Goal: Information Seeking & Learning: Learn about a topic

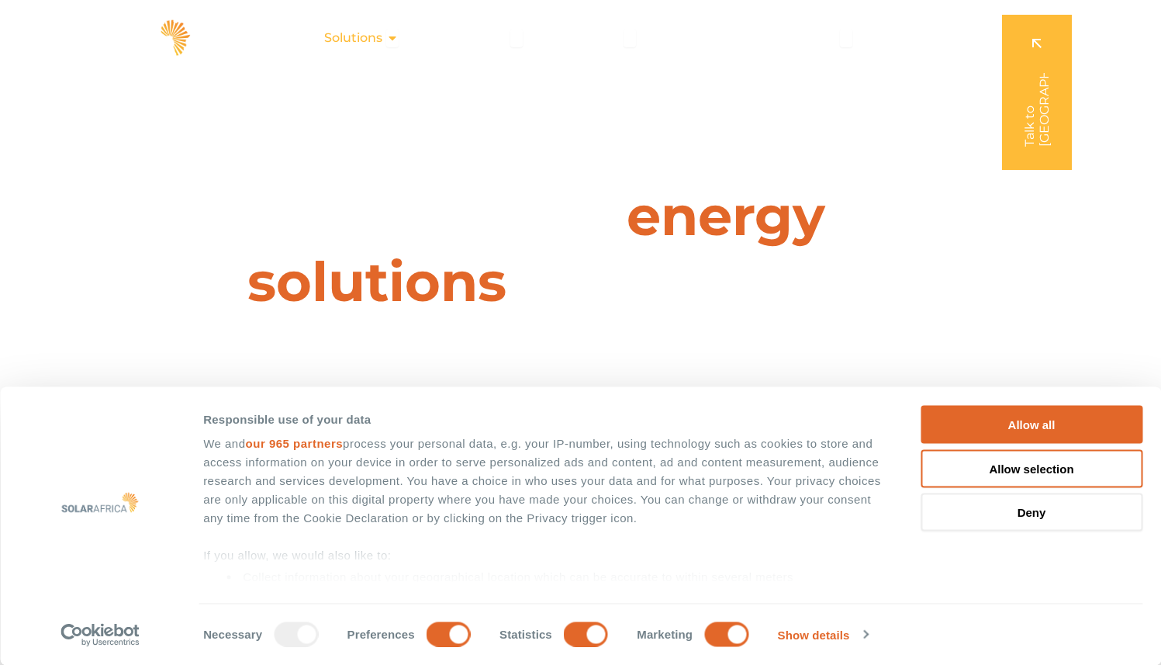
click at [394, 37] on icon "Menu" at bounding box center [392, 38] width 12 height 12
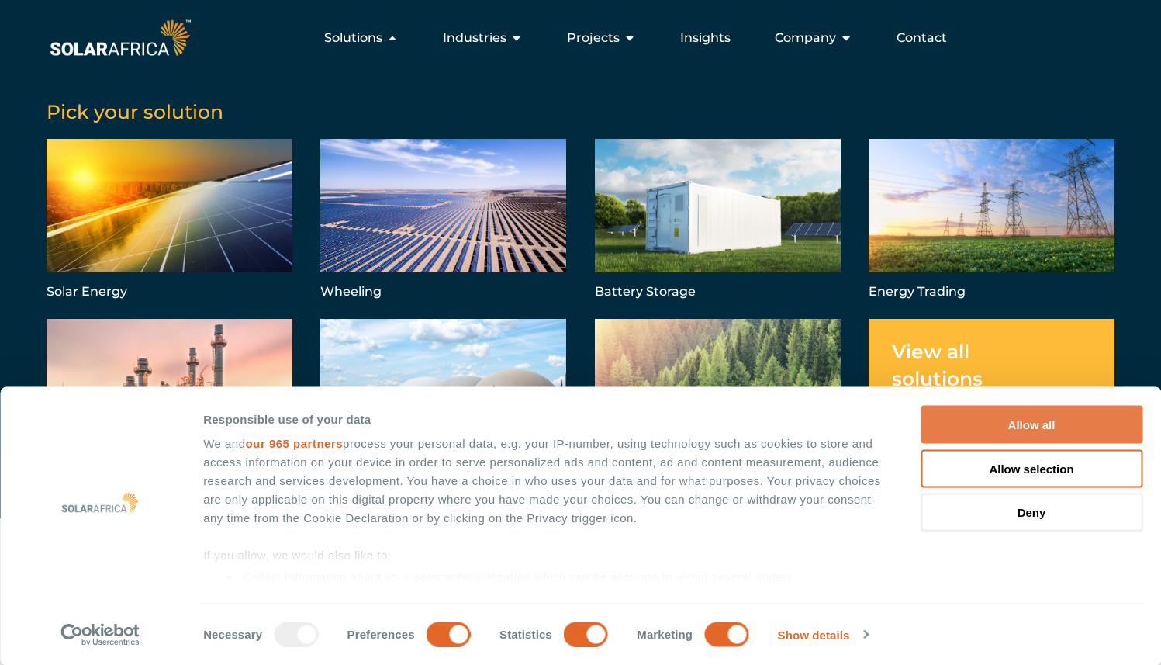
click at [953, 431] on button "Allow all" at bounding box center [1032, 425] width 222 height 38
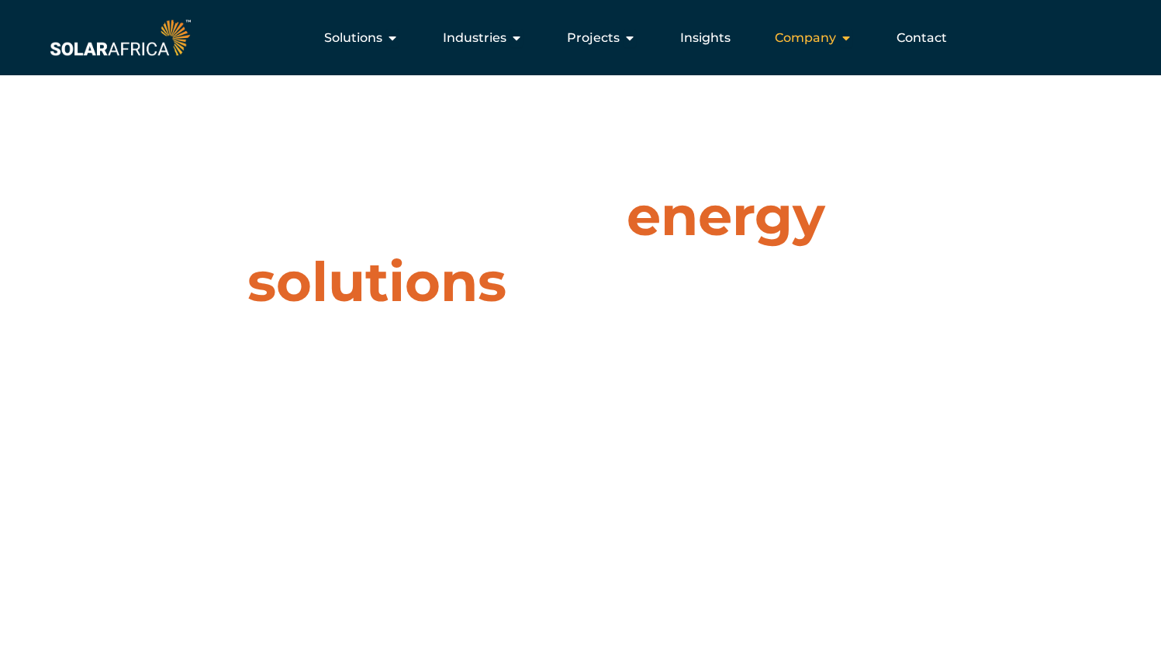
click at [845, 36] on icon "Menu" at bounding box center [846, 38] width 12 height 12
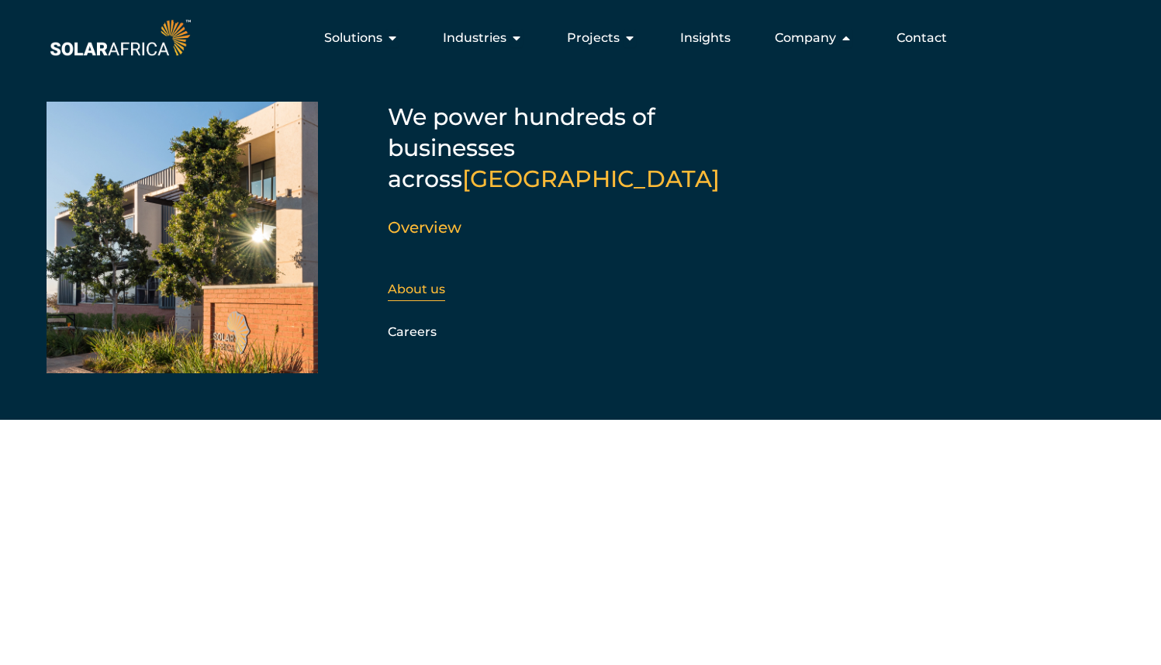
click at [417, 282] on link "About us" at bounding box center [416, 289] width 57 height 15
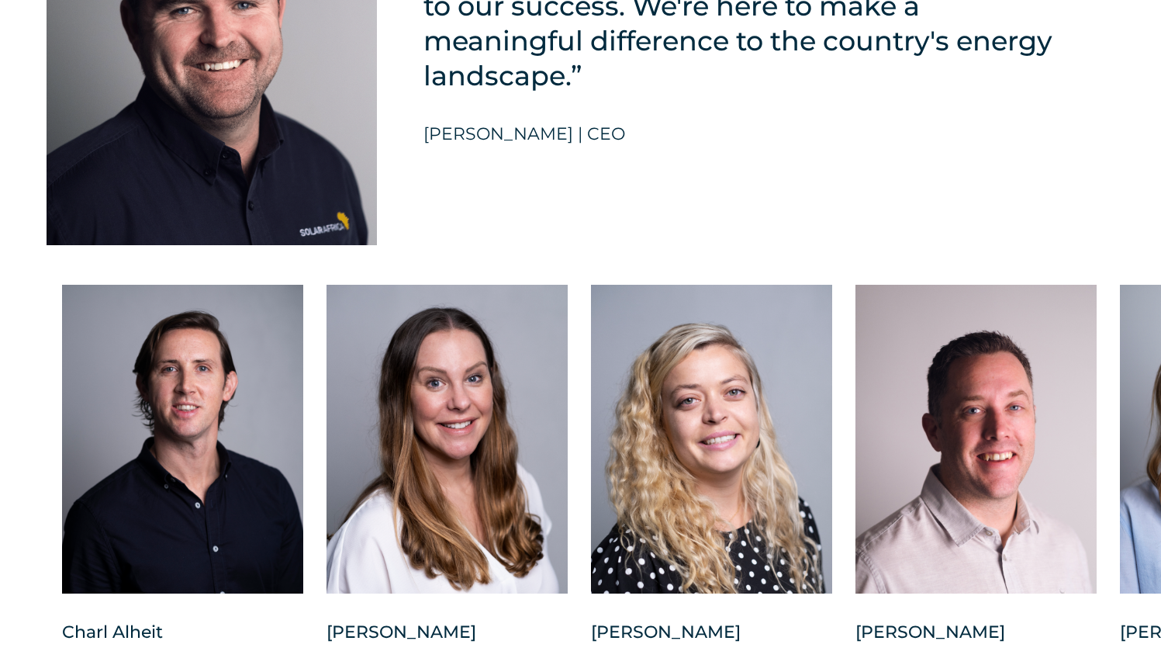
scroll to position [3845, 0]
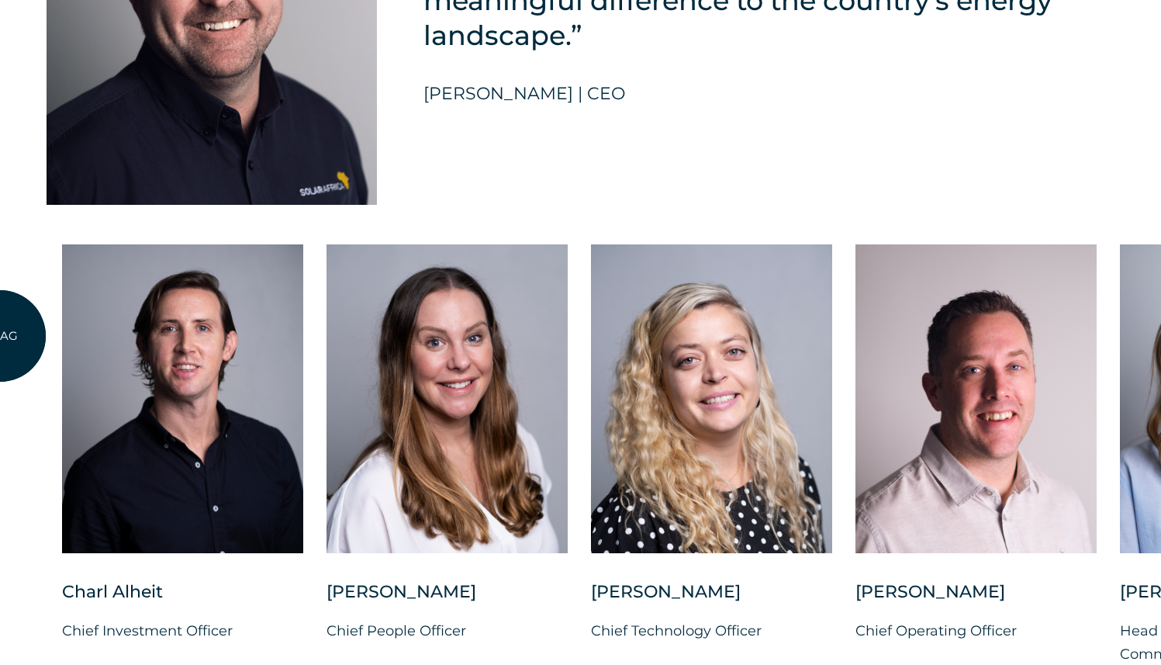
click at [0, 336] on div "Charl Alheit Chief Investment Officer Candice Seggie Chief People Officer Suné …" at bounding box center [1120, 467] width 2241 height 446
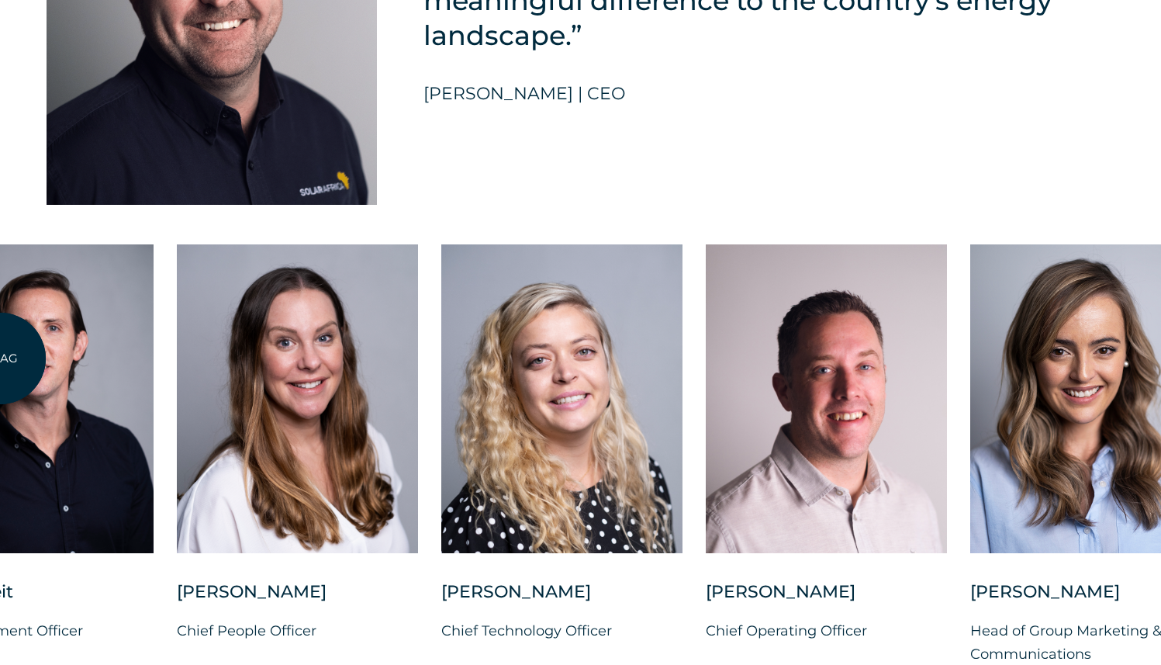
drag, startPoint x: 150, startPoint y: 346, endPoint x: 0, endPoint y: 356, distance: 150.1
click at [0, 356] on div at bounding box center [32, 398] width 241 height 309
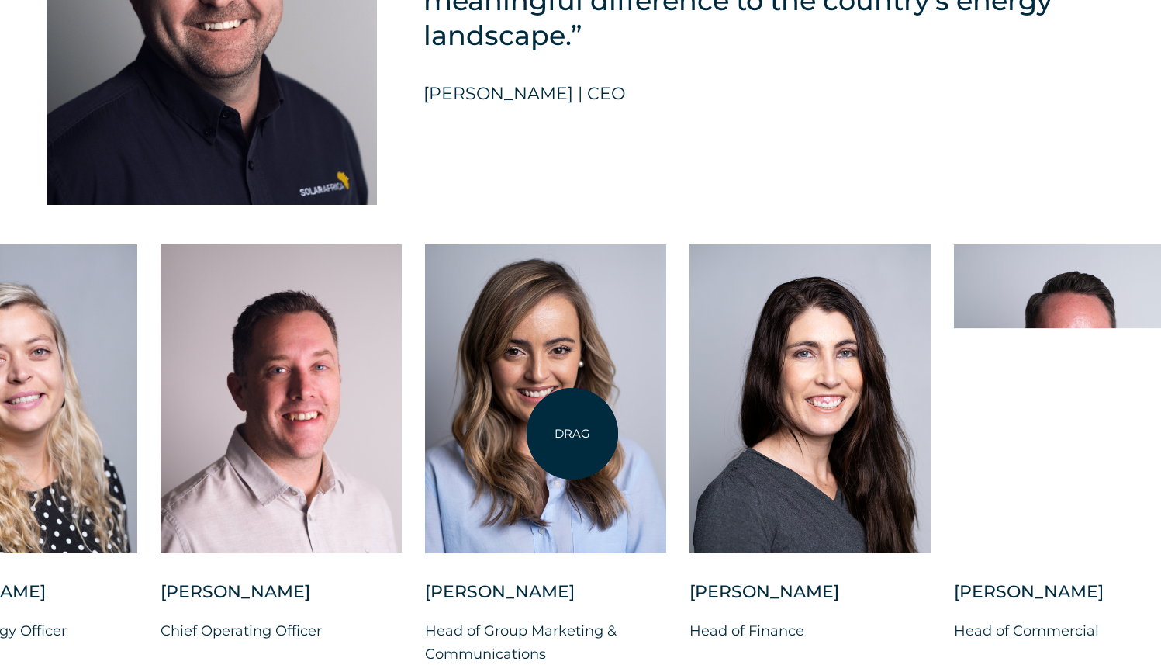
drag, startPoint x: 1003, startPoint y: 410, endPoint x: 535, endPoint y: 433, distance: 469.2
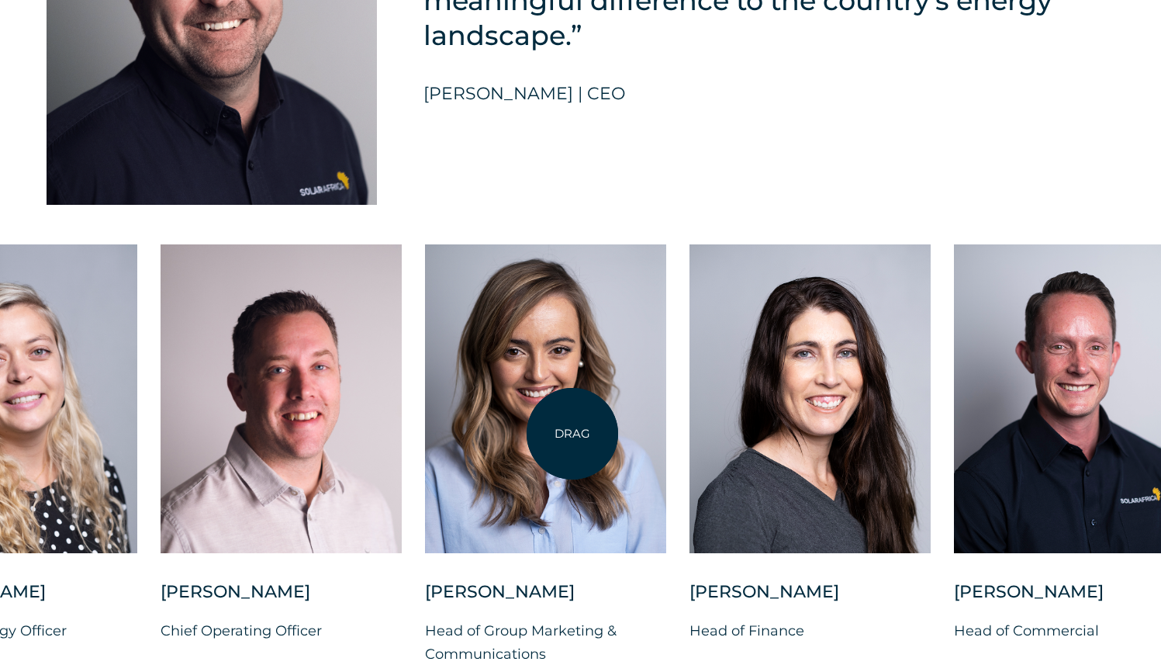
click at [535, 433] on div at bounding box center [545, 398] width 241 height 309
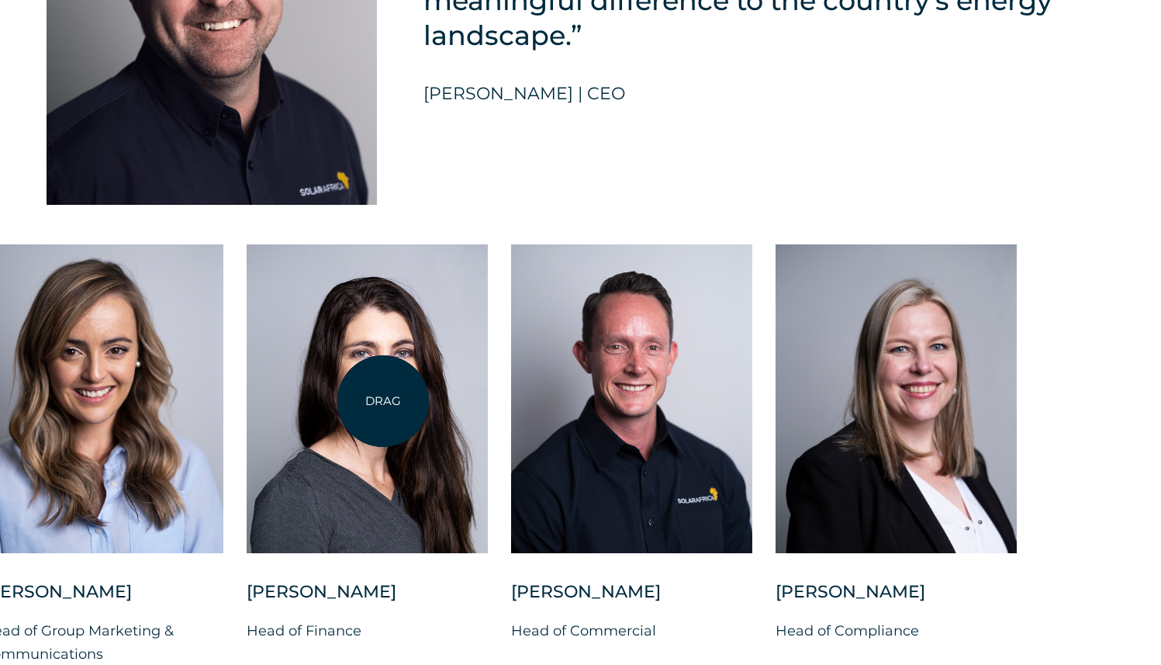
drag, startPoint x: 783, startPoint y: 389, endPoint x: 383, endPoint y: 400, distance: 399.7
click at [383, 400] on div at bounding box center [367, 398] width 241 height 309
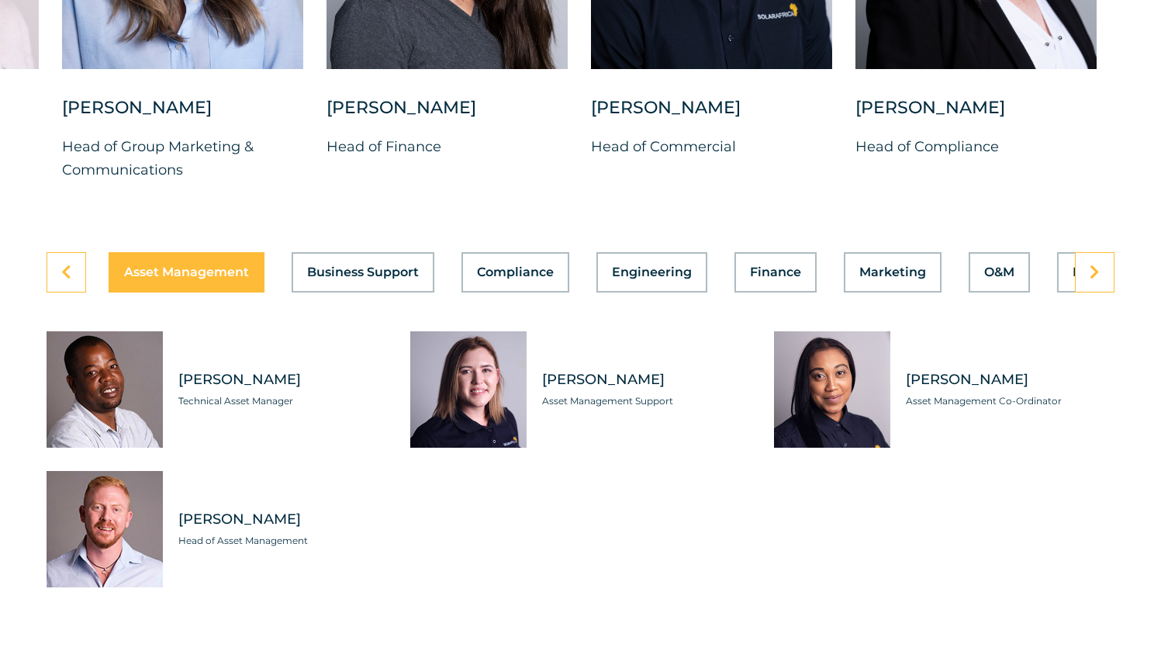
scroll to position [4341, 0]
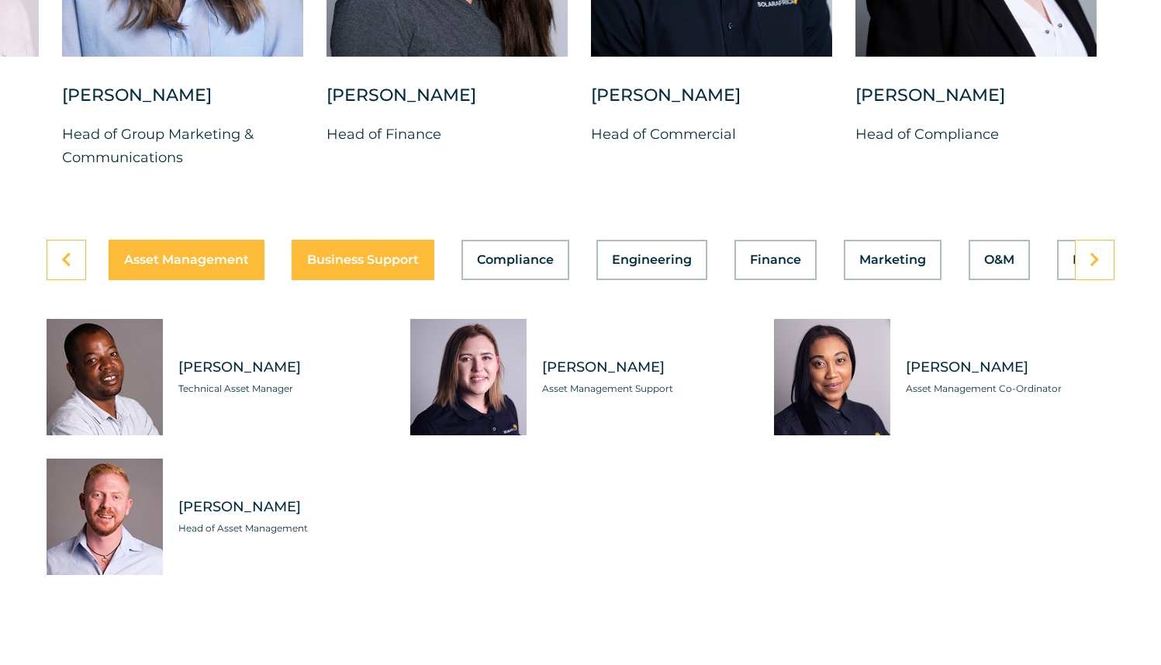
click at [320, 254] on span "Business Support" at bounding box center [363, 260] width 112 height 12
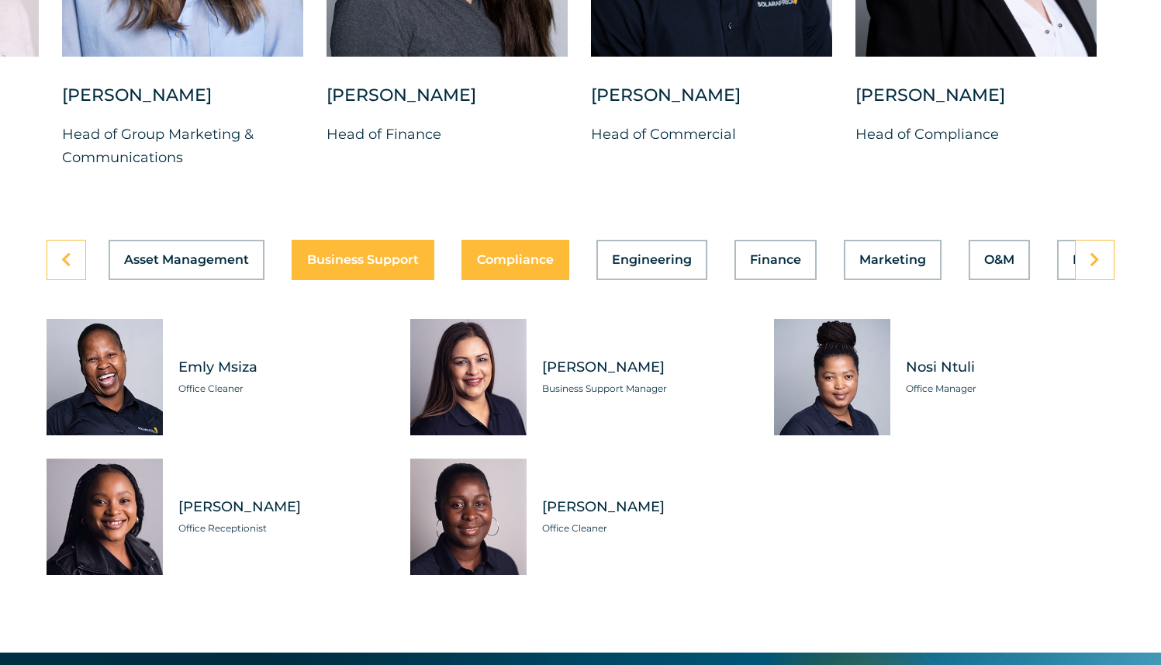
scroll to position [0, 1]
click at [510, 248] on div "Asset Management Business Support Compliance Engineering Finance Marketing O&M …" at bounding box center [581, 260] width 1068 height 40
click at [510, 254] on span "Compliance" at bounding box center [514, 260] width 77 height 12
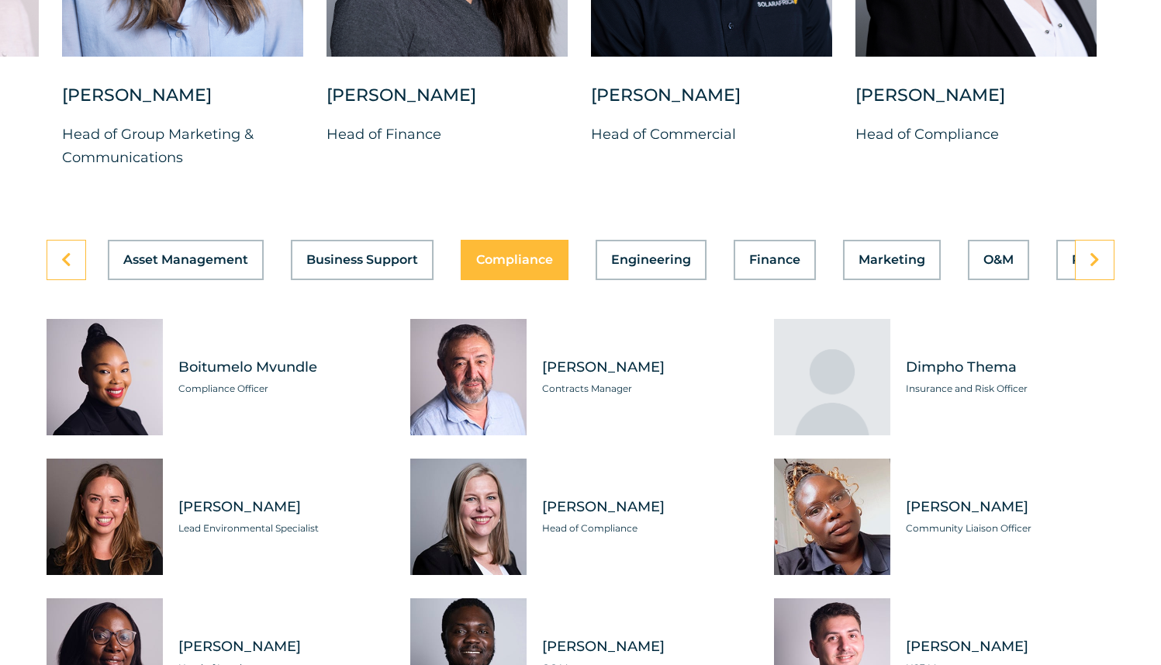
scroll to position [0, 0]
click at [618, 254] on span "Engineering" at bounding box center [652, 260] width 80 height 12
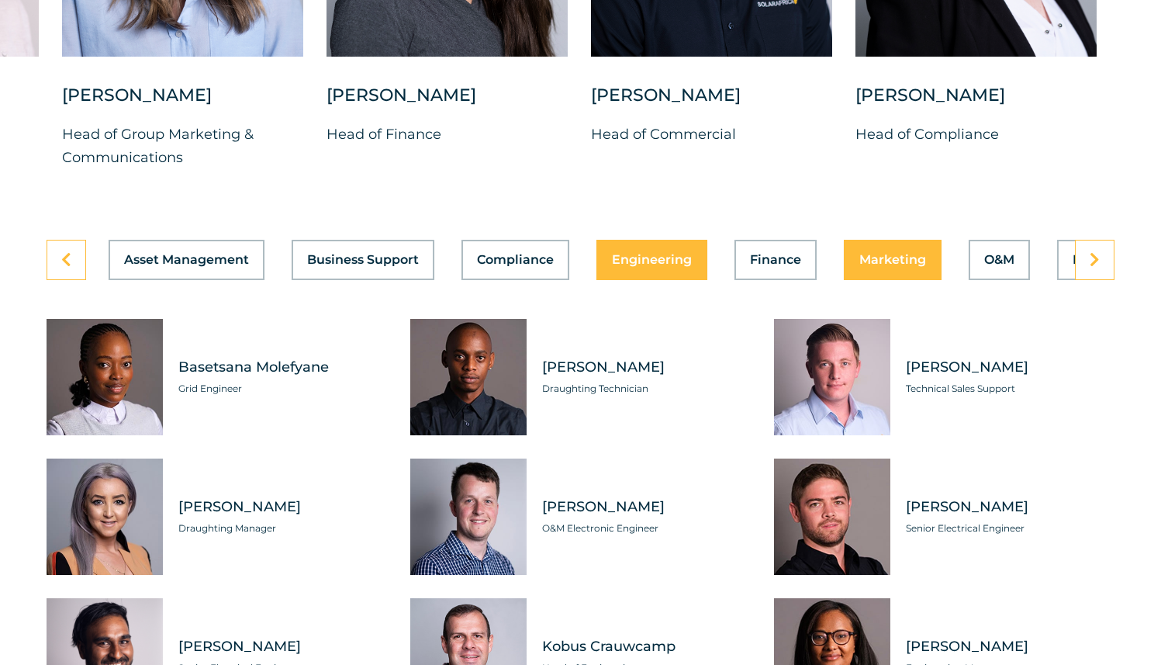
click at [878, 254] on button "Marketing" at bounding box center [893, 260] width 98 height 40
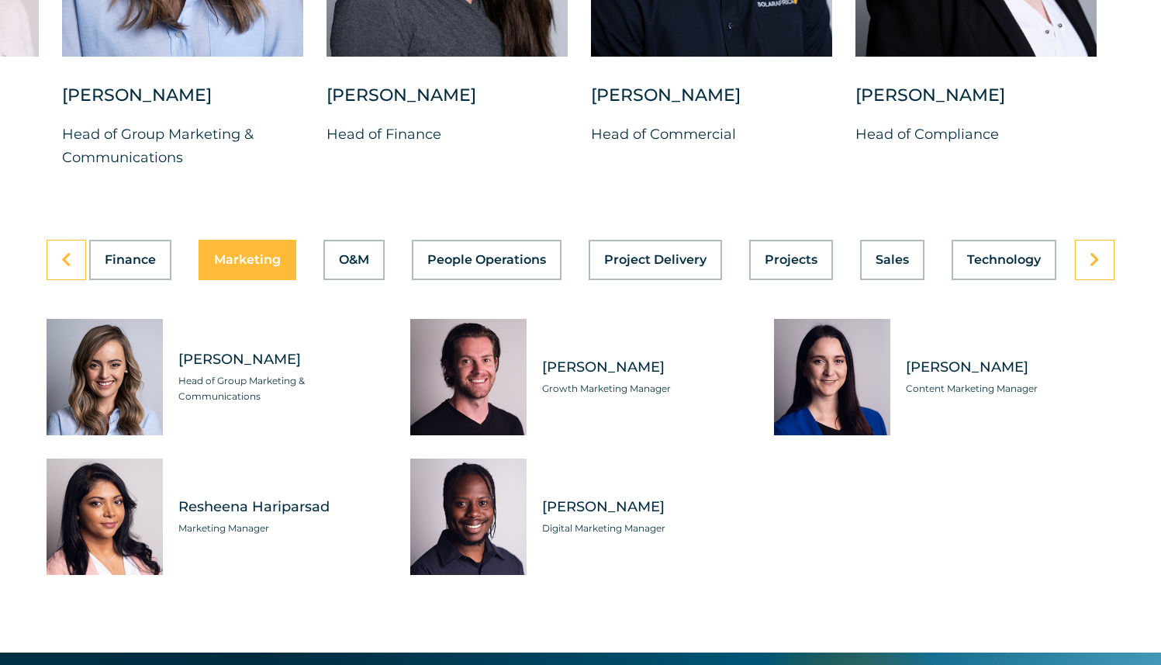
scroll to position [0, 646]
click at [878, 254] on button "Sales" at bounding box center [892, 260] width 64 height 40
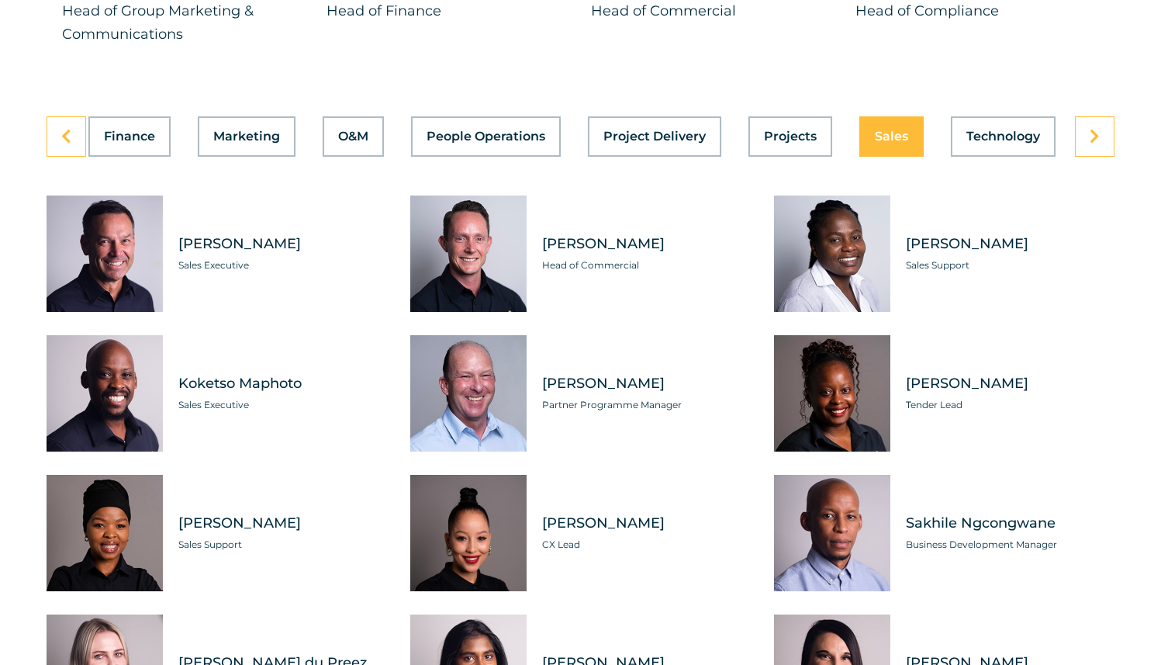
scroll to position [4480, 0]
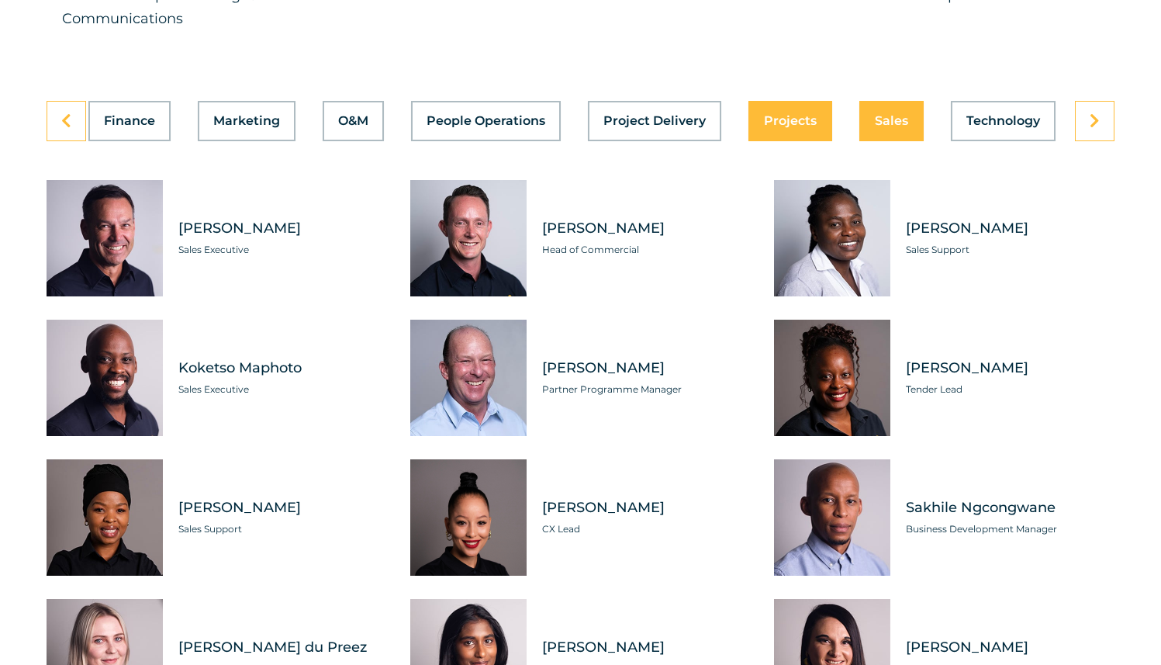
click at [789, 115] on span "Projects" at bounding box center [790, 121] width 53 height 12
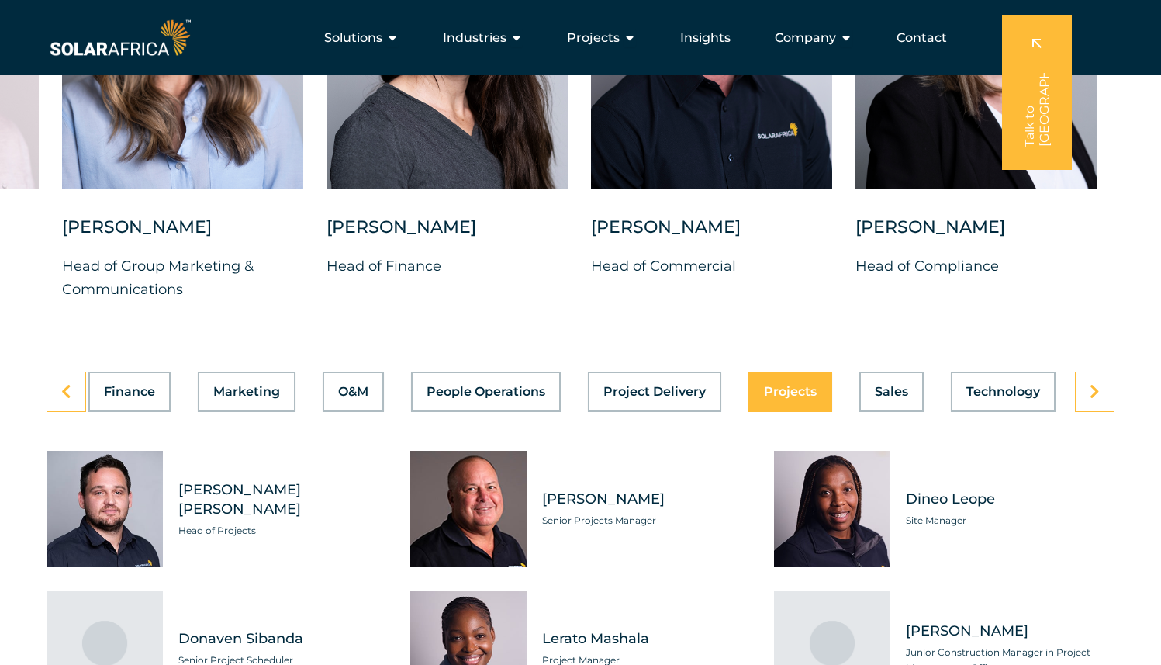
scroll to position [4205, 0]
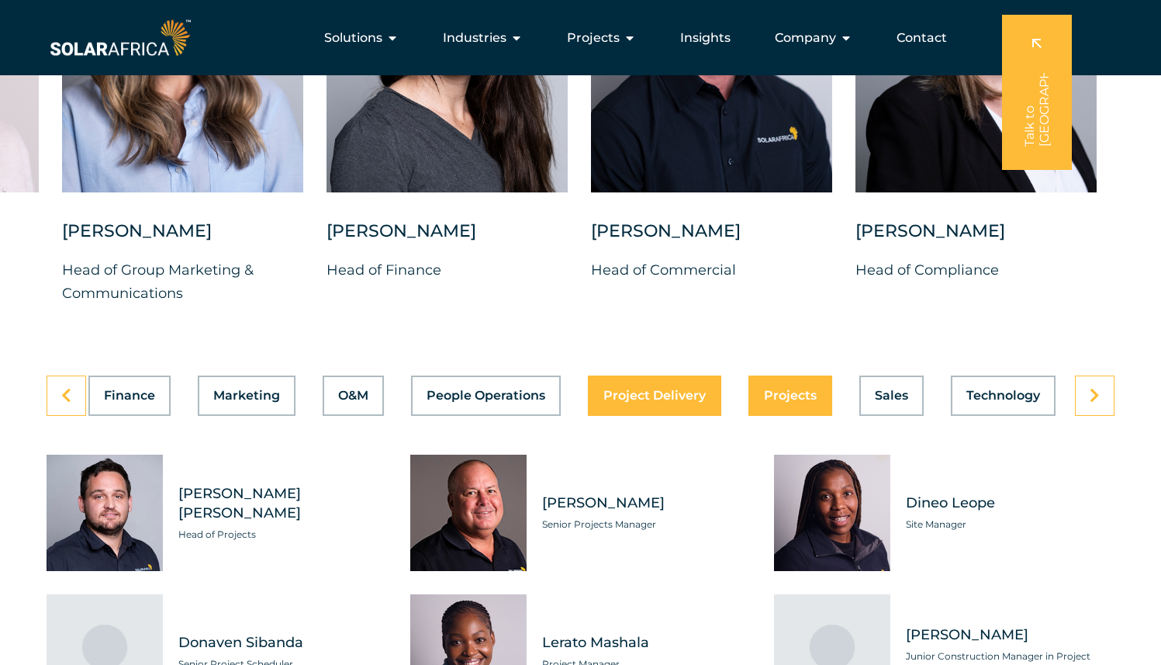
click at [673, 376] on button "Project Delivery" at bounding box center [654, 396] width 133 height 40
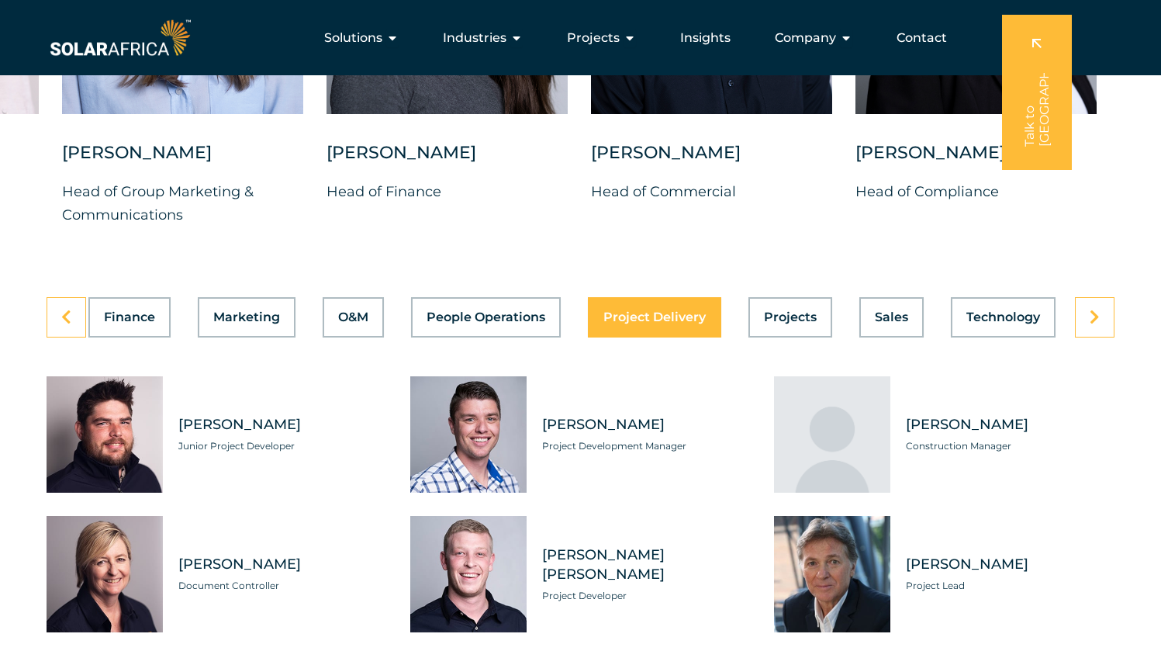
scroll to position [4250, 0]
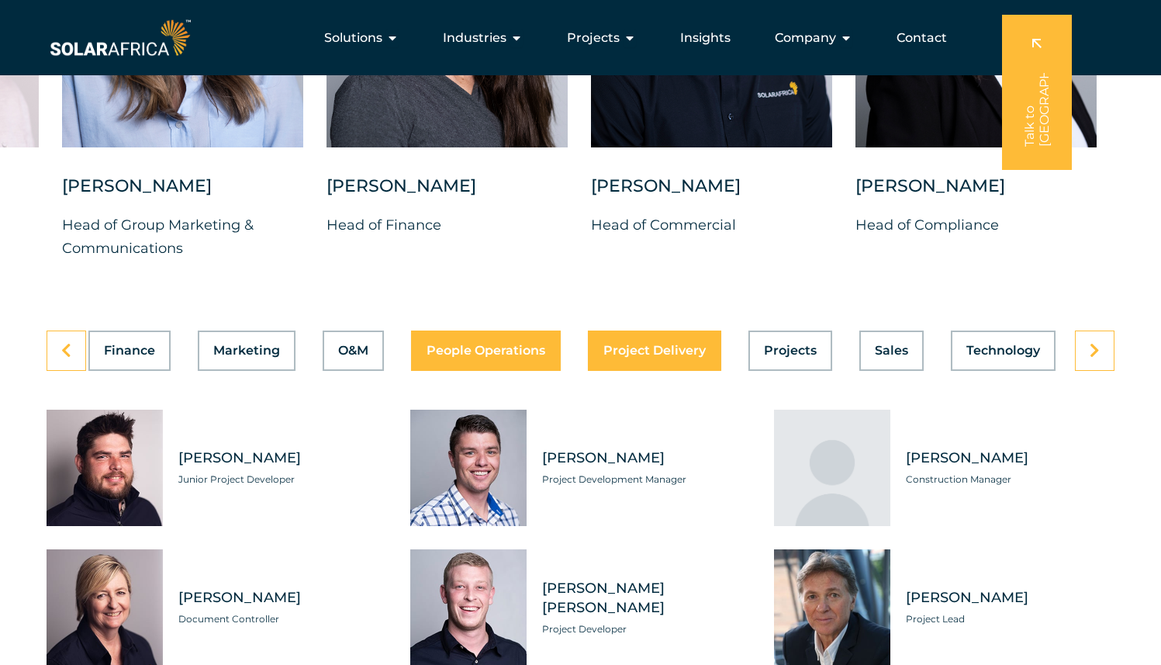
click at [452, 344] on span "People Operations" at bounding box center [486, 350] width 119 height 12
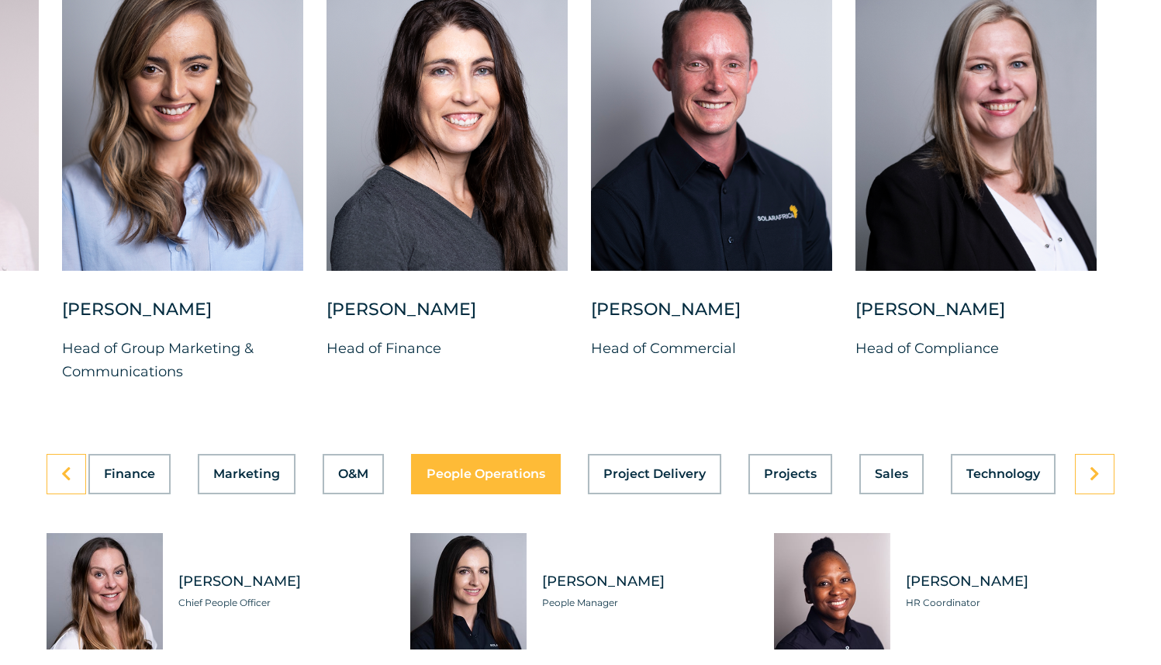
scroll to position [4138, 0]
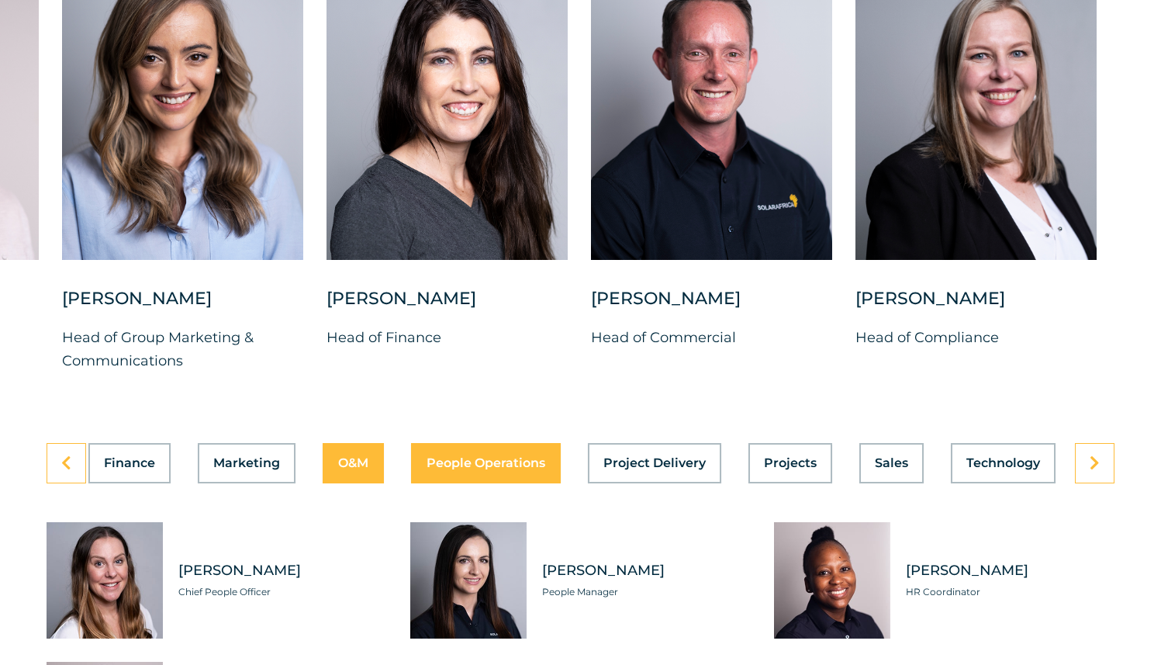
click at [350, 457] on span "O&M" at bounding box center [353, 463] width 30 height 12
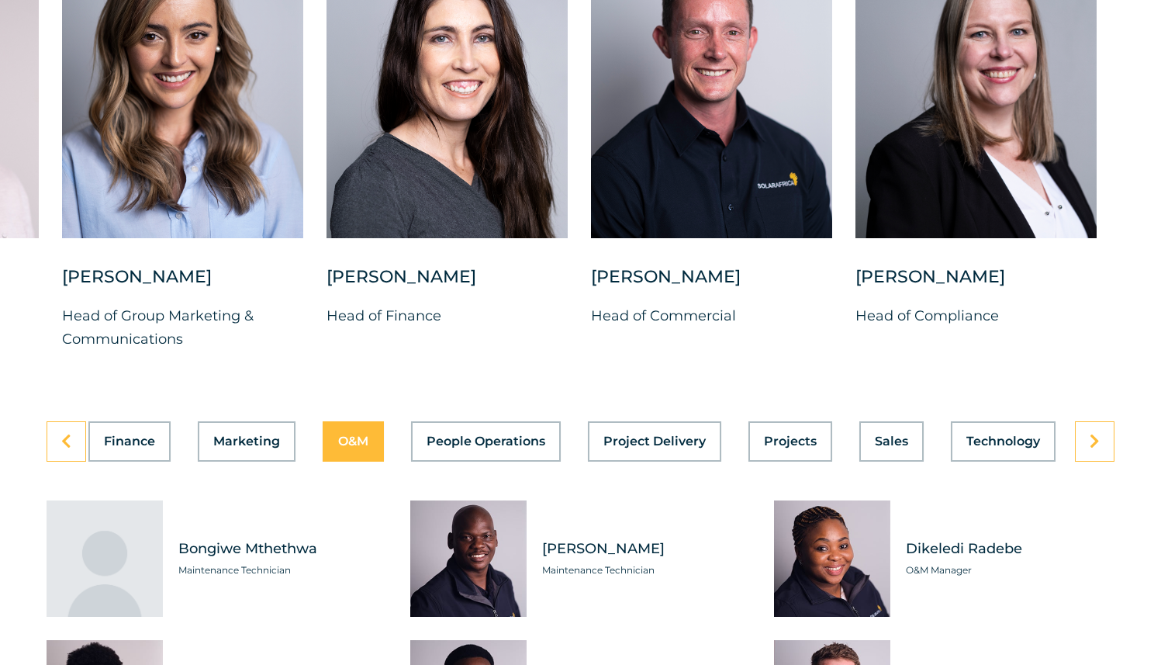
scroll to position [4152, 0]
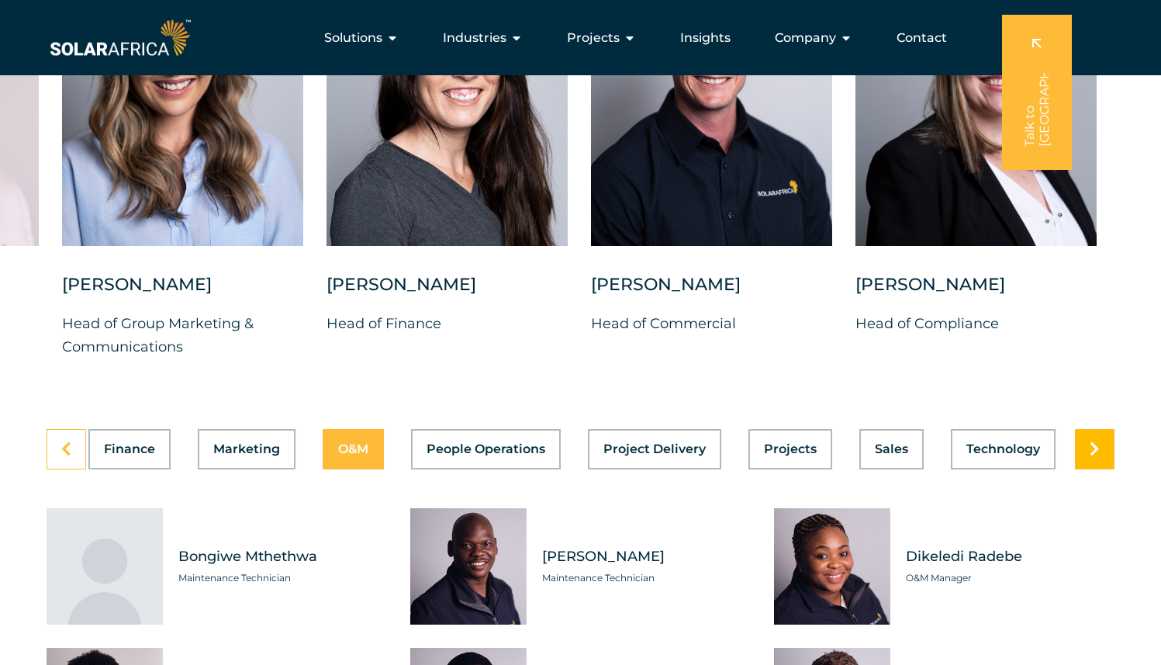
click at [1103, 444] on link at bounding box center [1095, 449] width 40 height 40
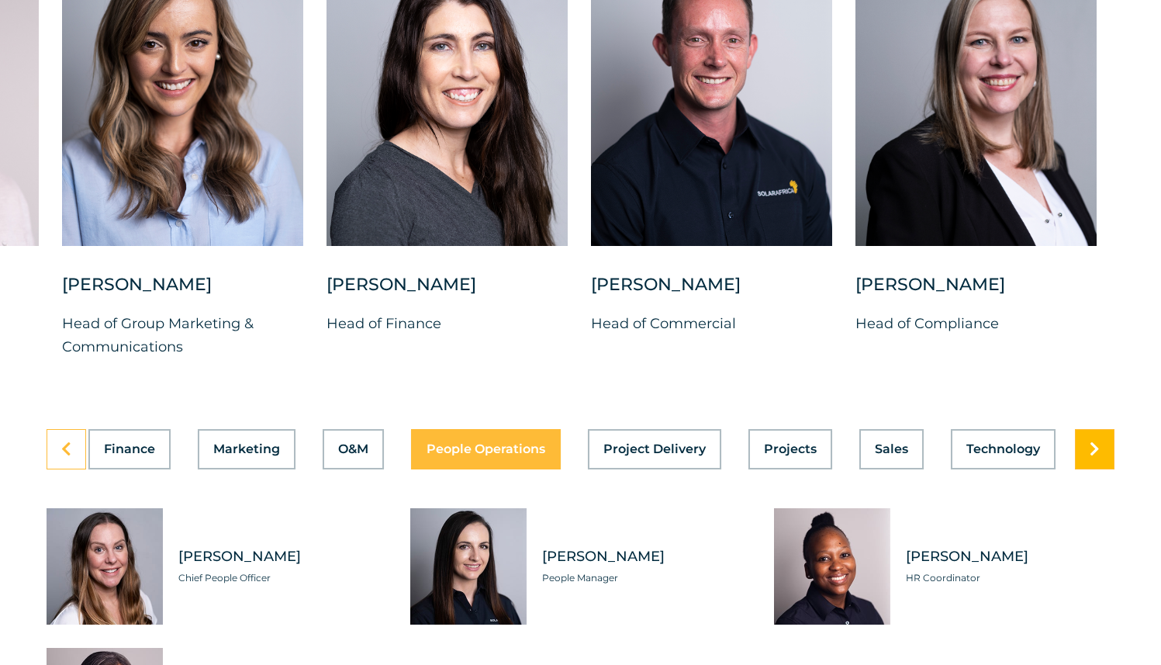
scroll to position [4153, 0]
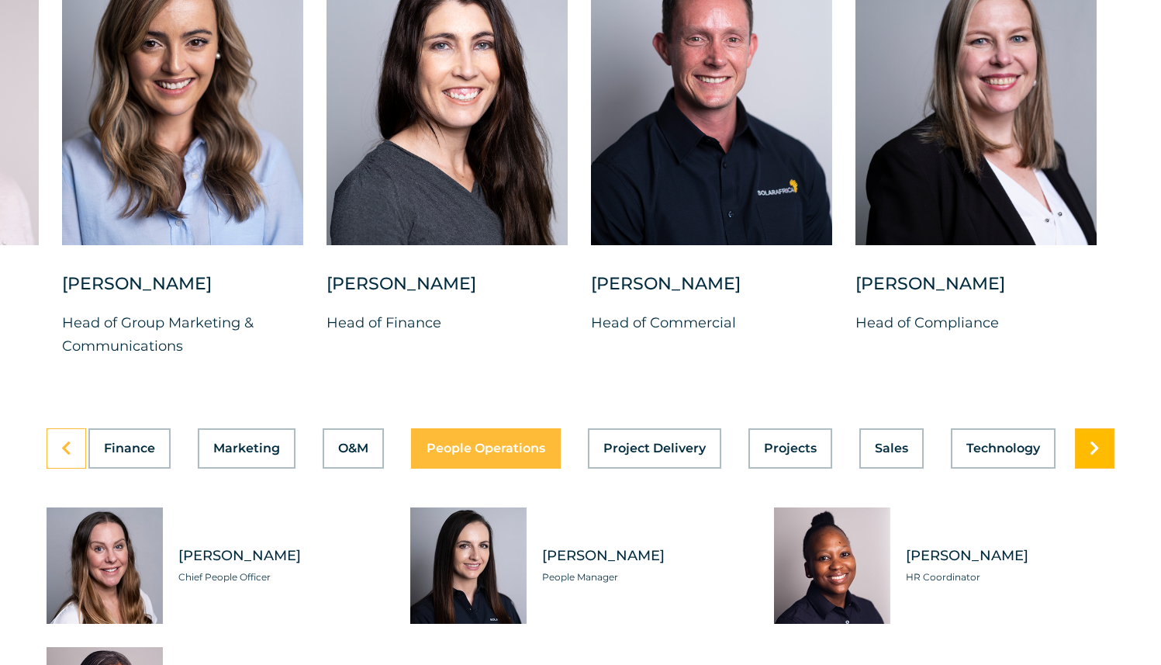
click at [1103, 444] on link at bounding box center [1095, 448] width 40 height 40
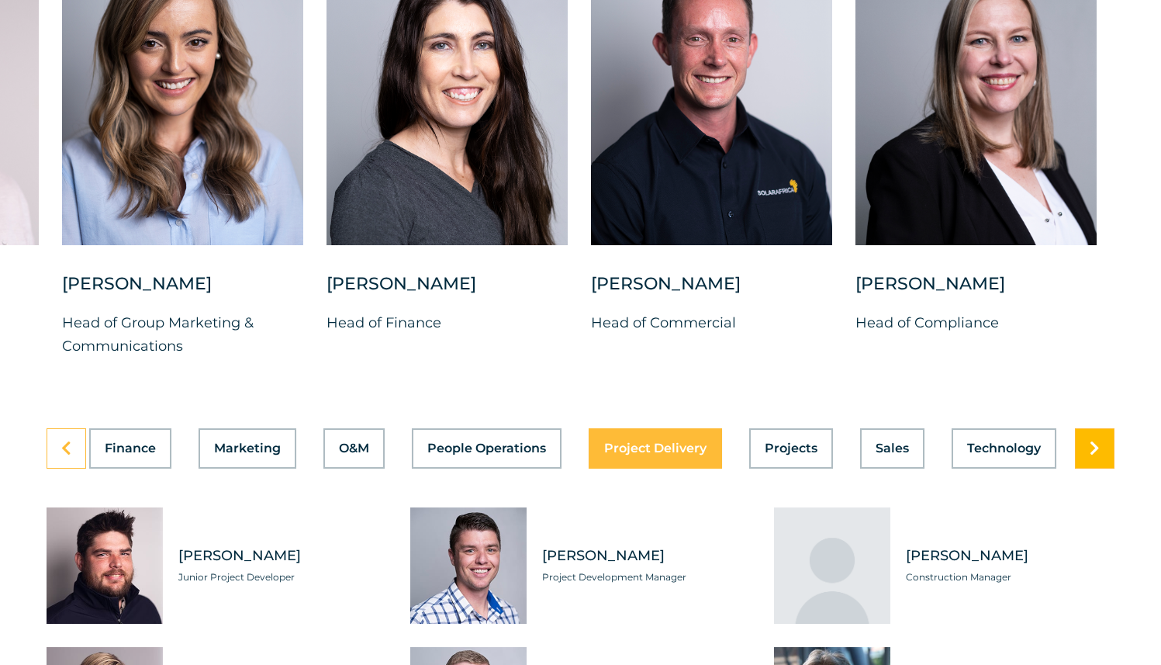
scroll to position [0, 646]
click at [1103, 444] on link at bounding box center [1095, 448] width 40 height 40
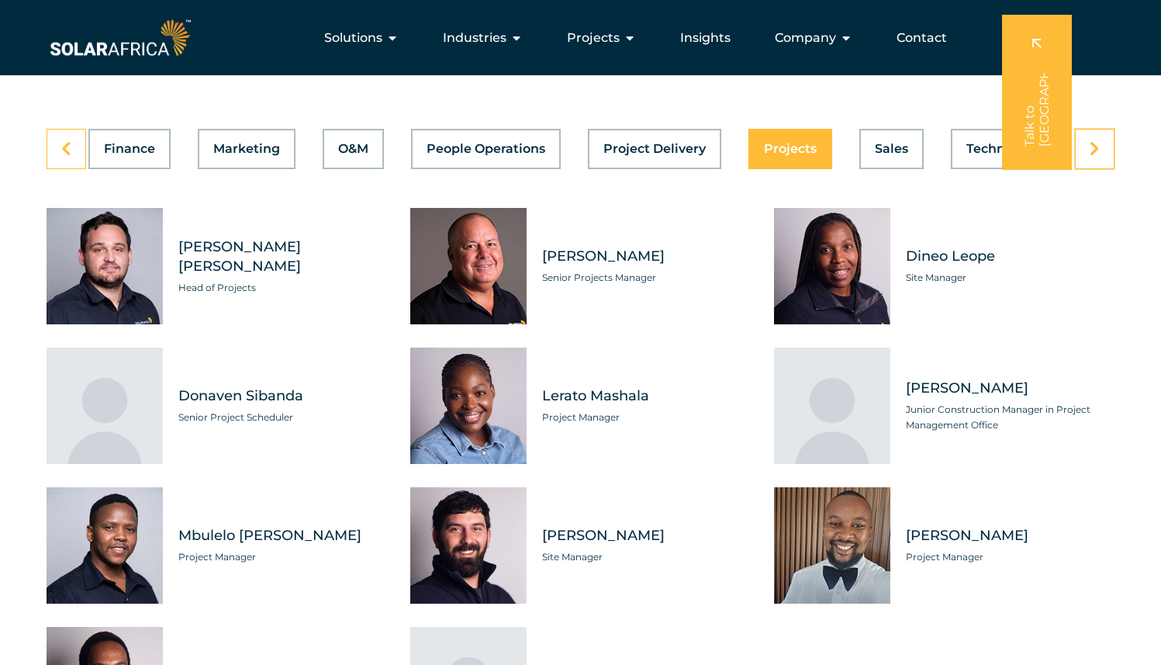
scroll to position [4391, 0]
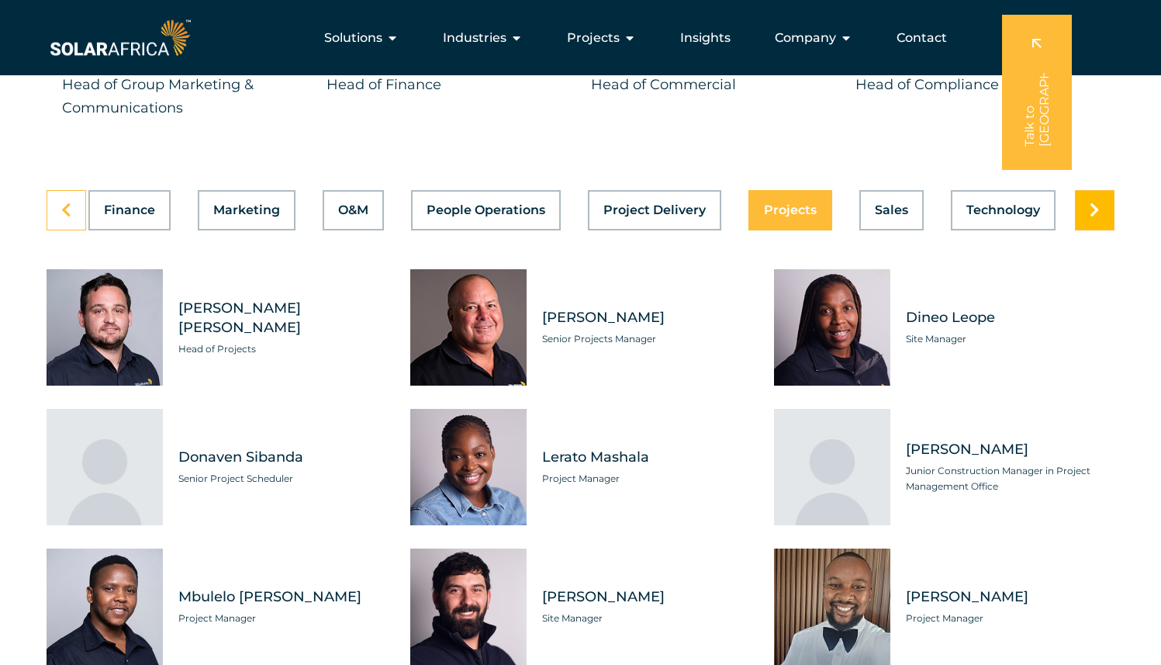
click at [1099, 203] on icon at bounding box center [1095, 211] width 10 height 16
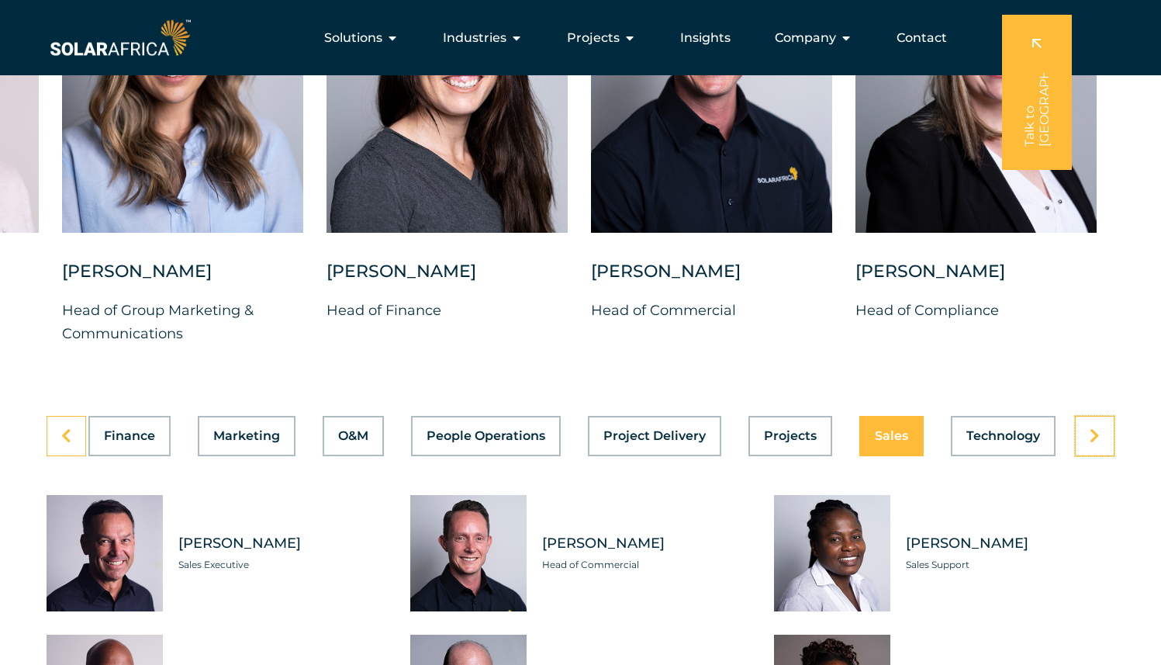
scroll to position [4153, 0]
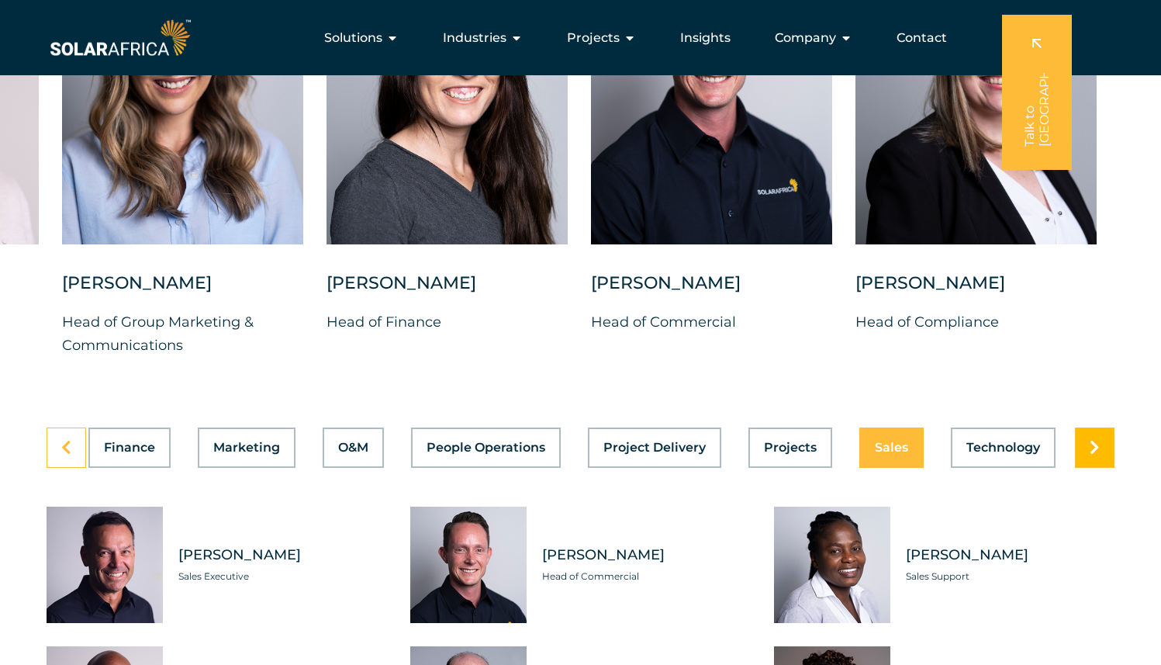
click at [1092, 440] on icon at bounding box center [1095, 448] width 10 height 16
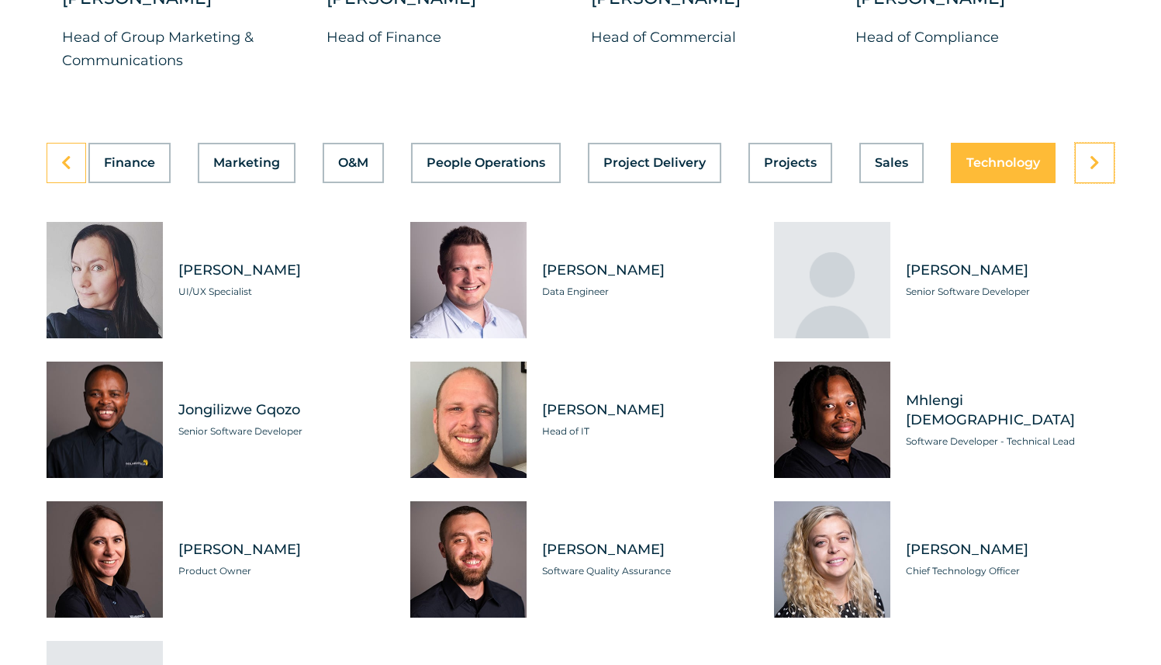
scroll to position [4502, 0]
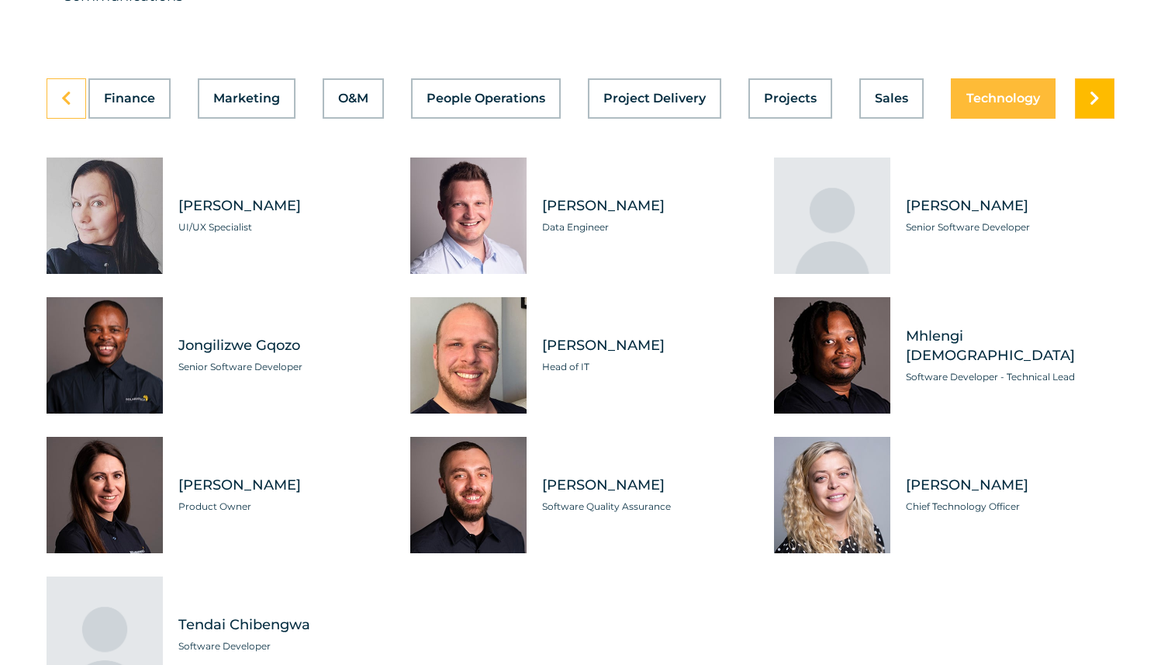
click at [1087, 87] on link at bounding box center [1095, 98] width 40 height 40
click at [101, 90] on button "Finance" at bounding box center [129, 98] width 82 height 40
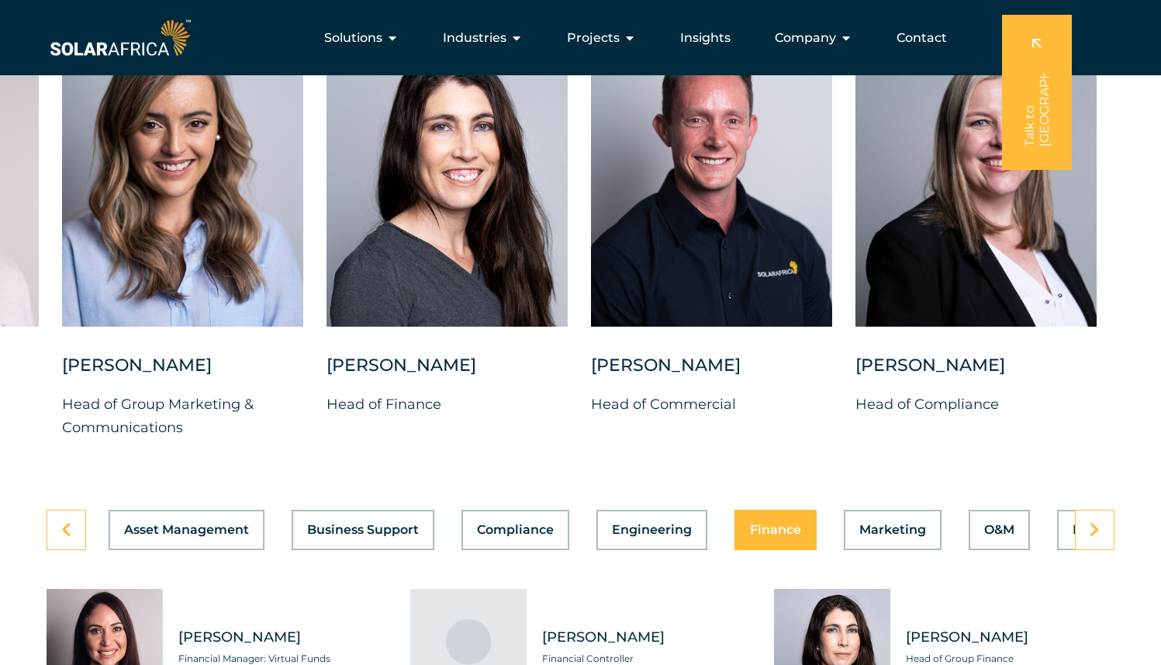
scroll to position [4067, 0]
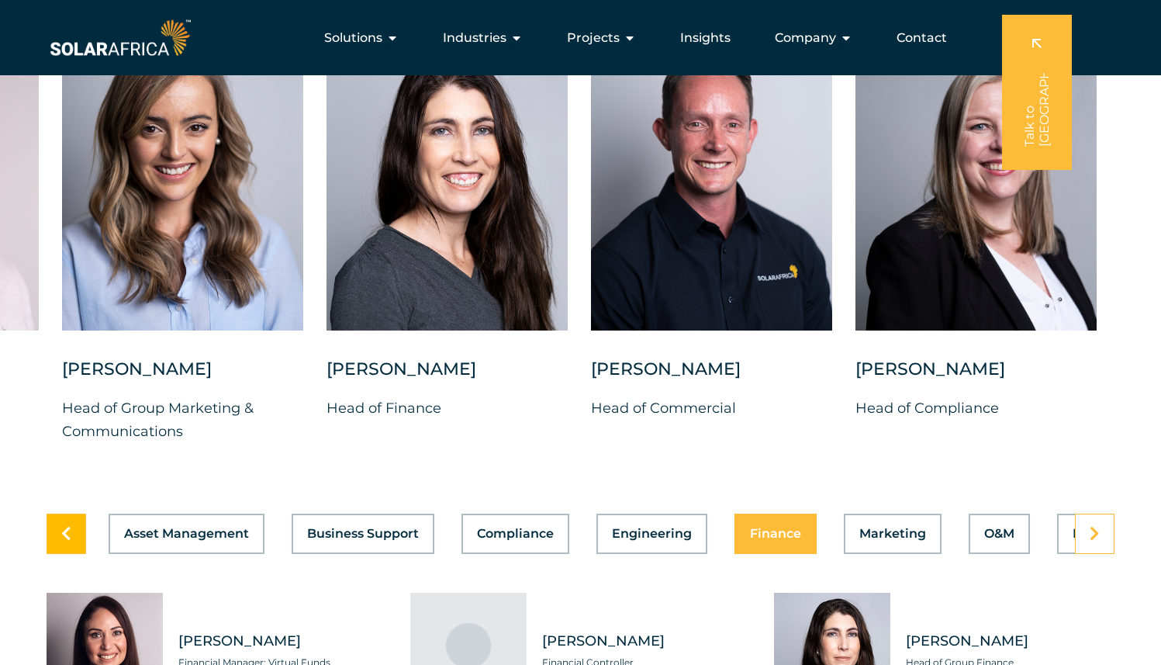
click at [63, 526] on icon at bounding box center [66, 534] width 10 height 16
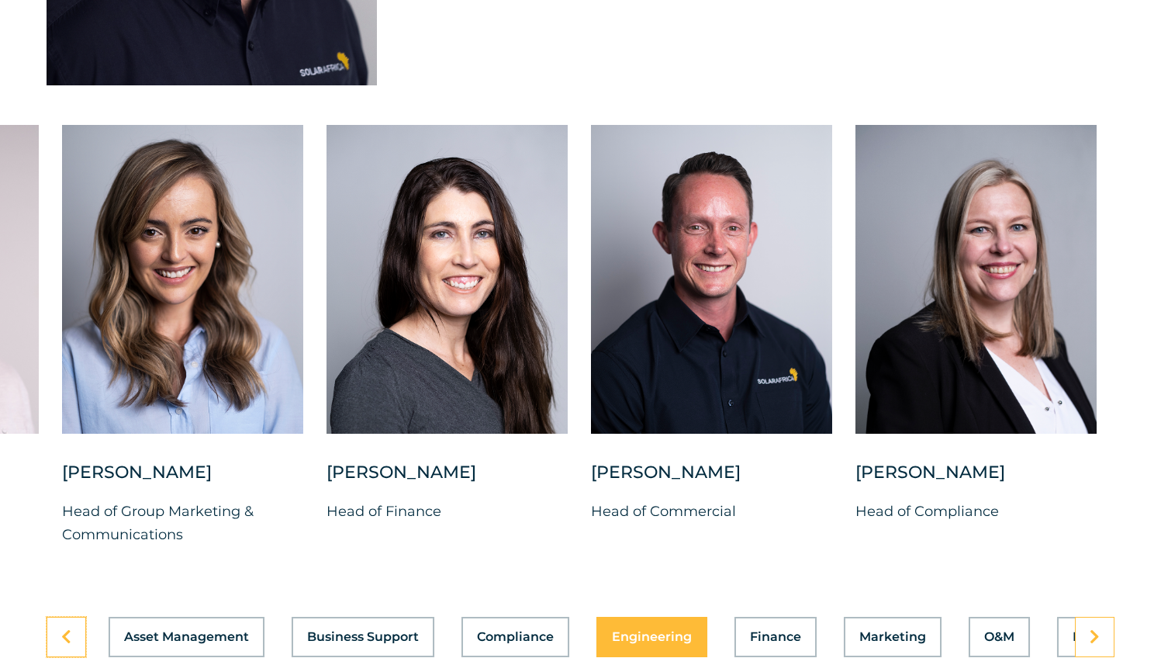
scroll to position [3972, 0]
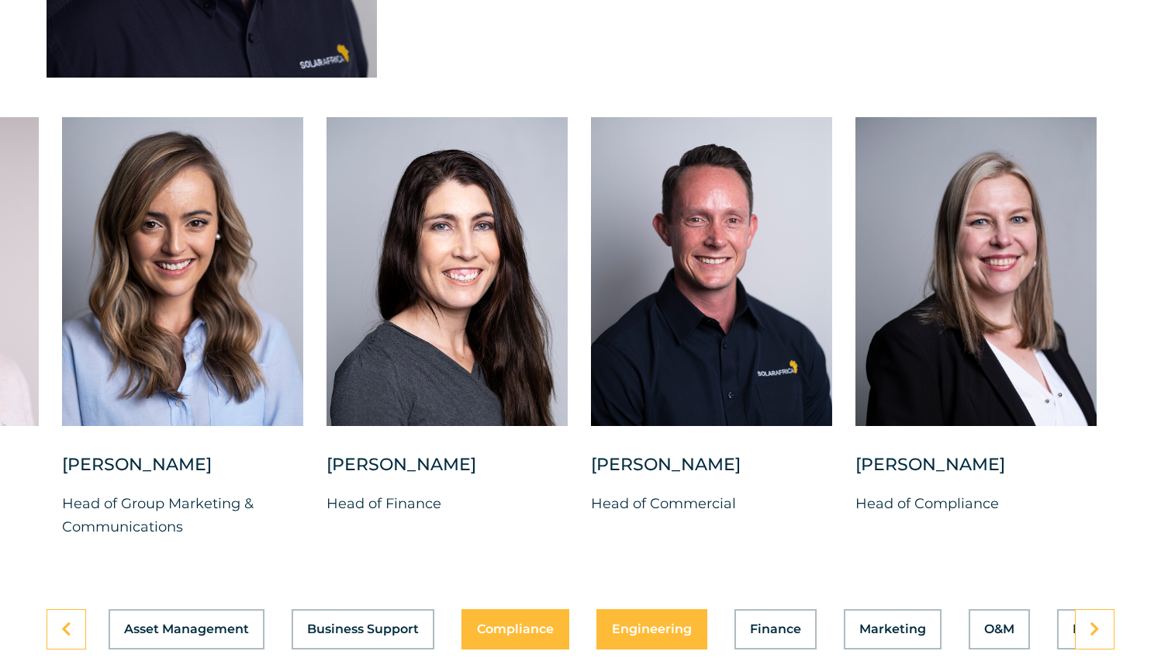
click at [500, 618] on div "Asset Management Business Support Compliance Engineering Finance Marketing O&M …" at bounding box center [581, 629] width 1068 height 40
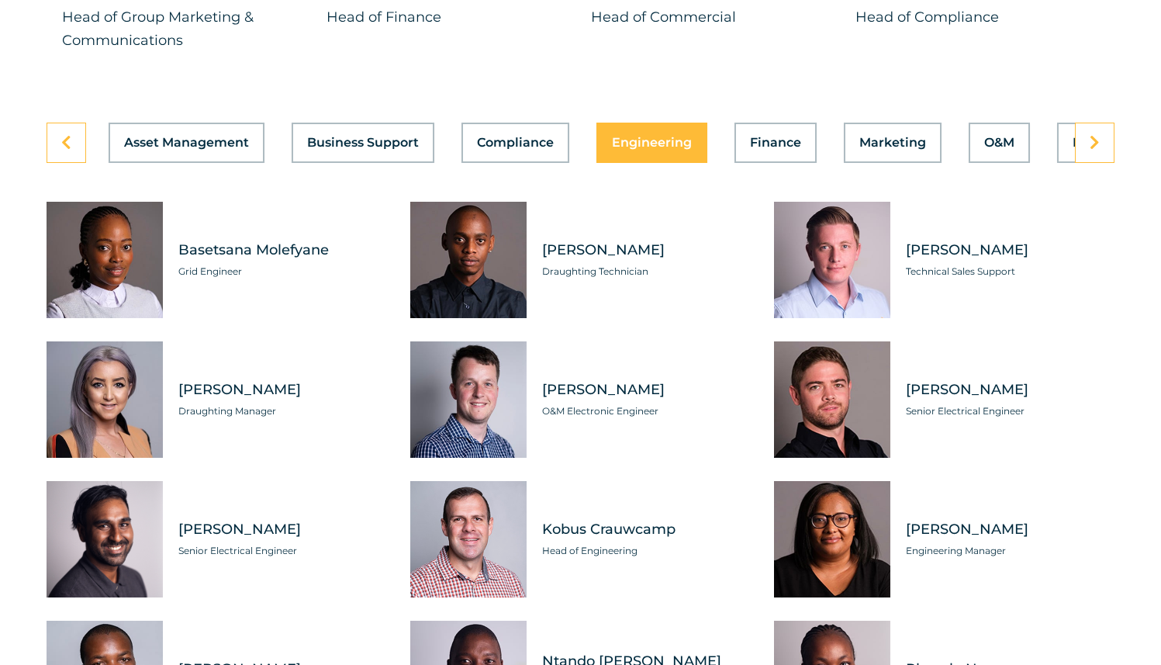
scroll to position [4466, 0]
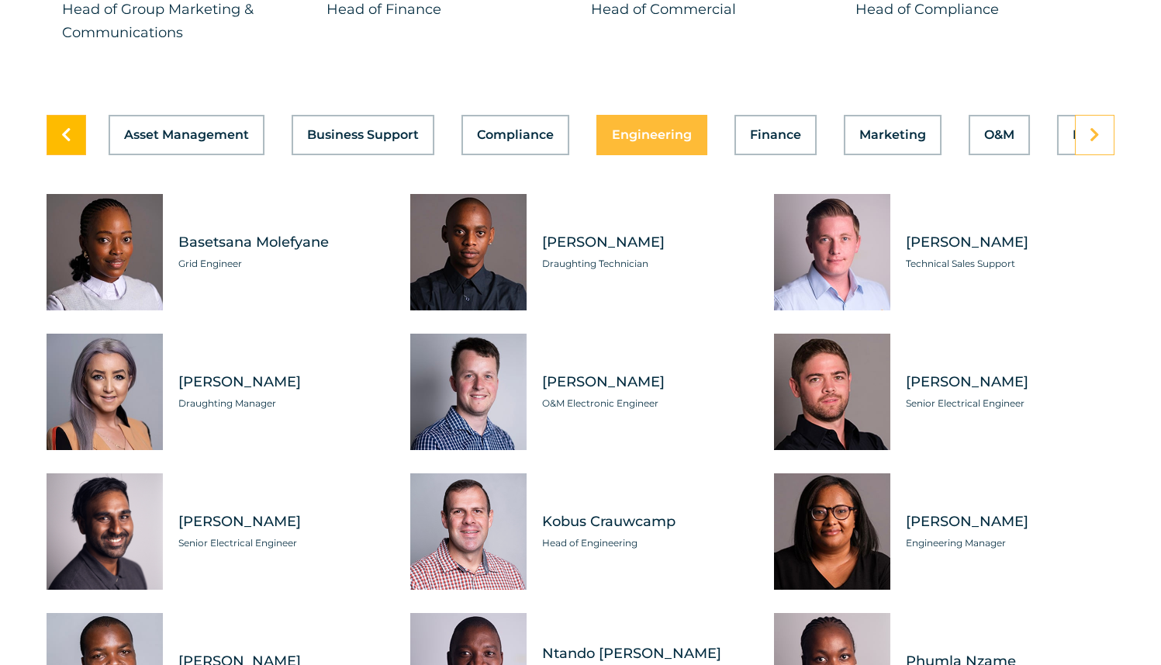
click at [67, 127] on icon at bounding box center [66, 135] width 10 height 16
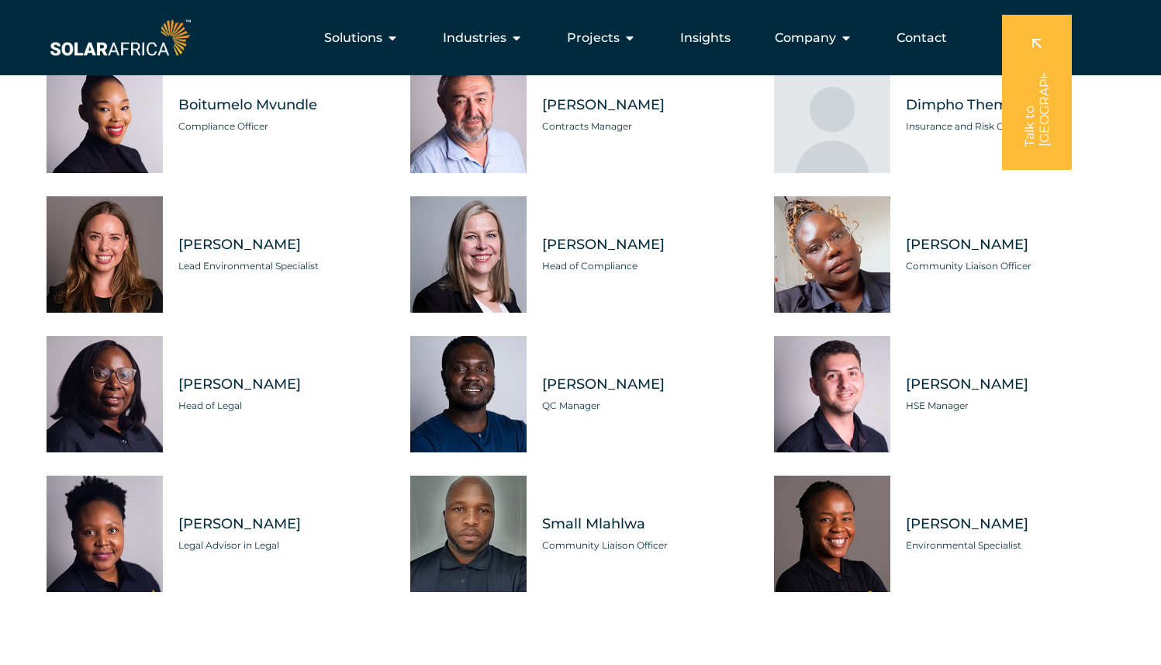
scroll to position [4378, 0]
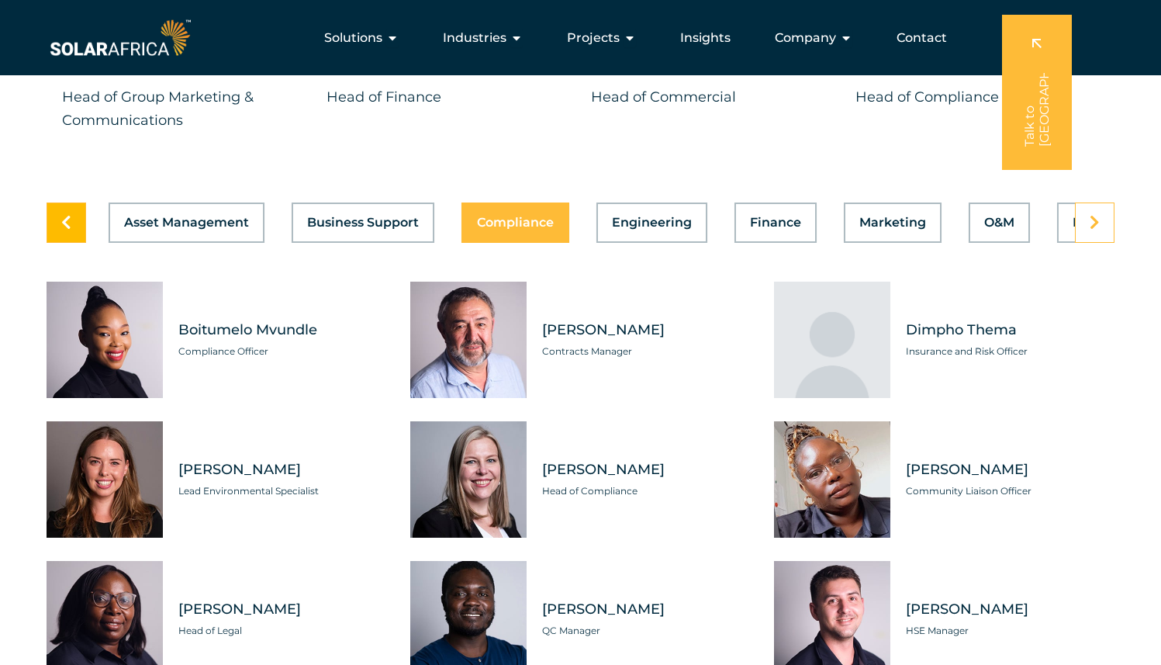
click at [68, 215] on icon at bounding box center [66, 223] width 10 height 16
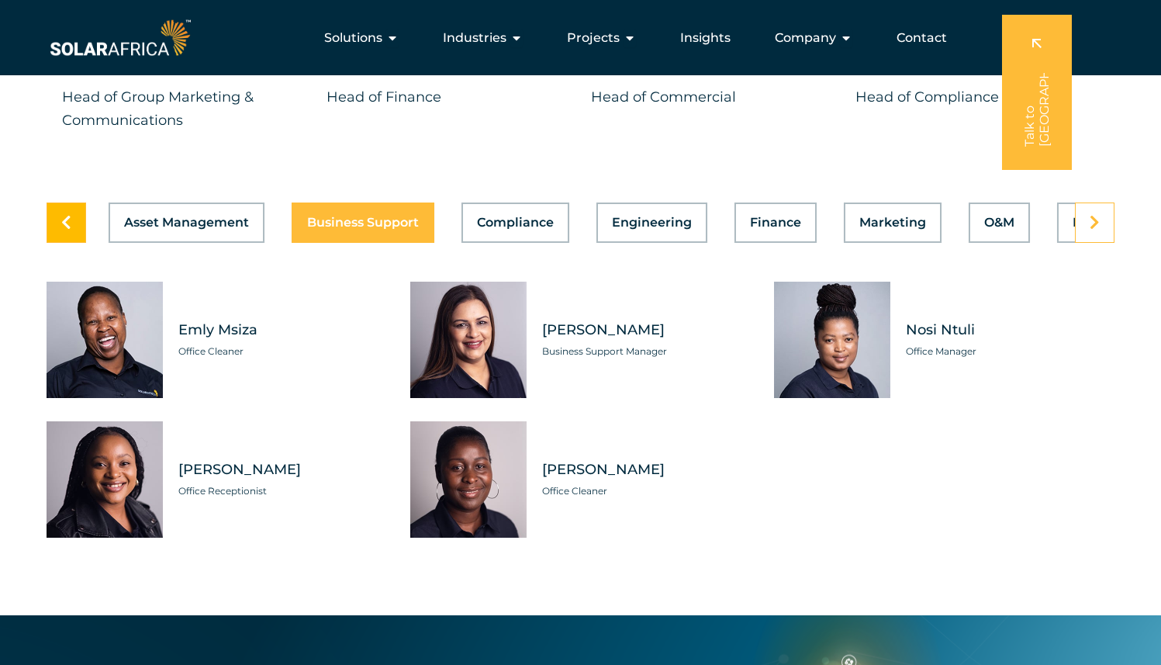
scroll to position [4379, 0]
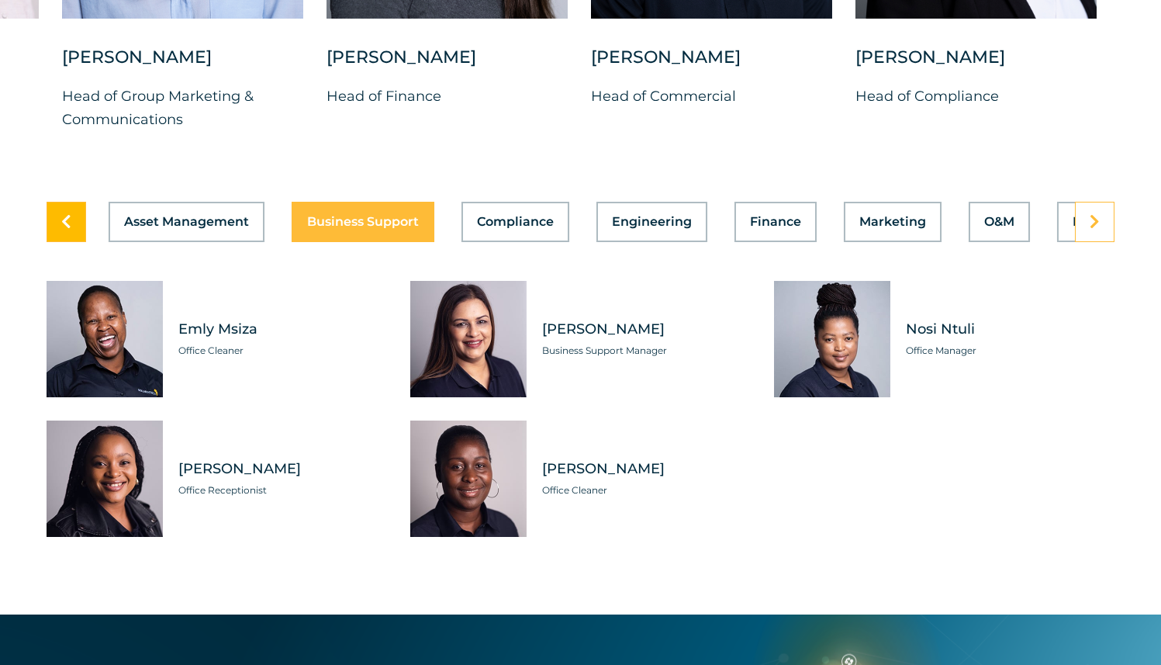
click at [68, 214] on icon at bounding box center [66, 222] width 10 height 16
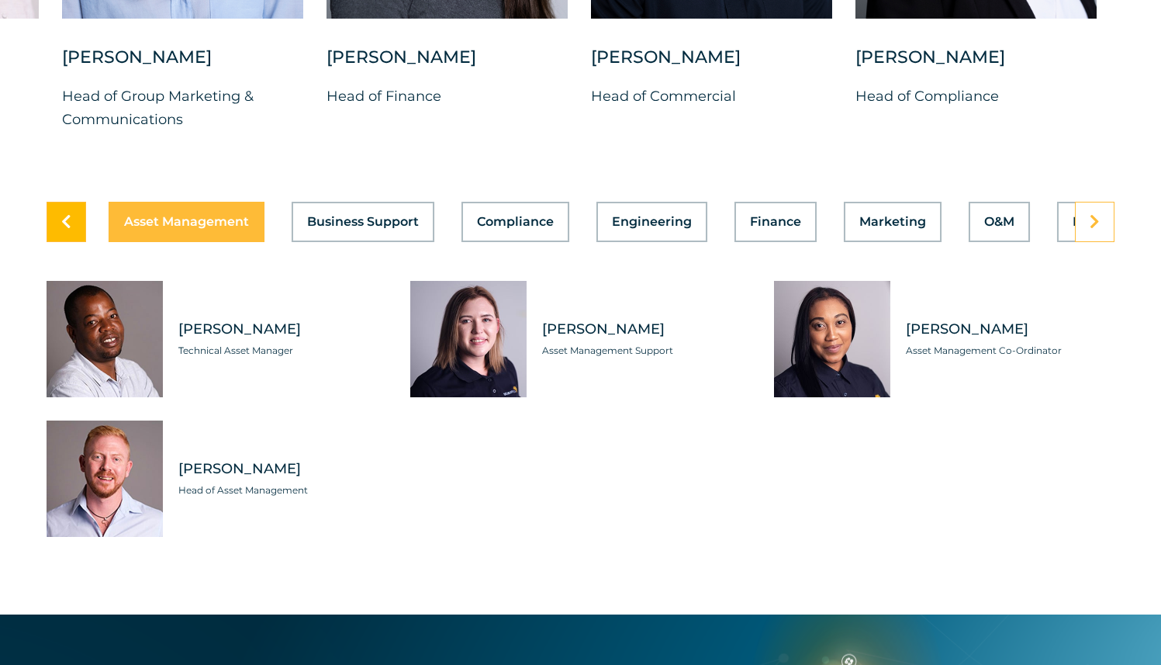
click at [68, 214] on icon at bounding box center [66, 222] width 10 height 16
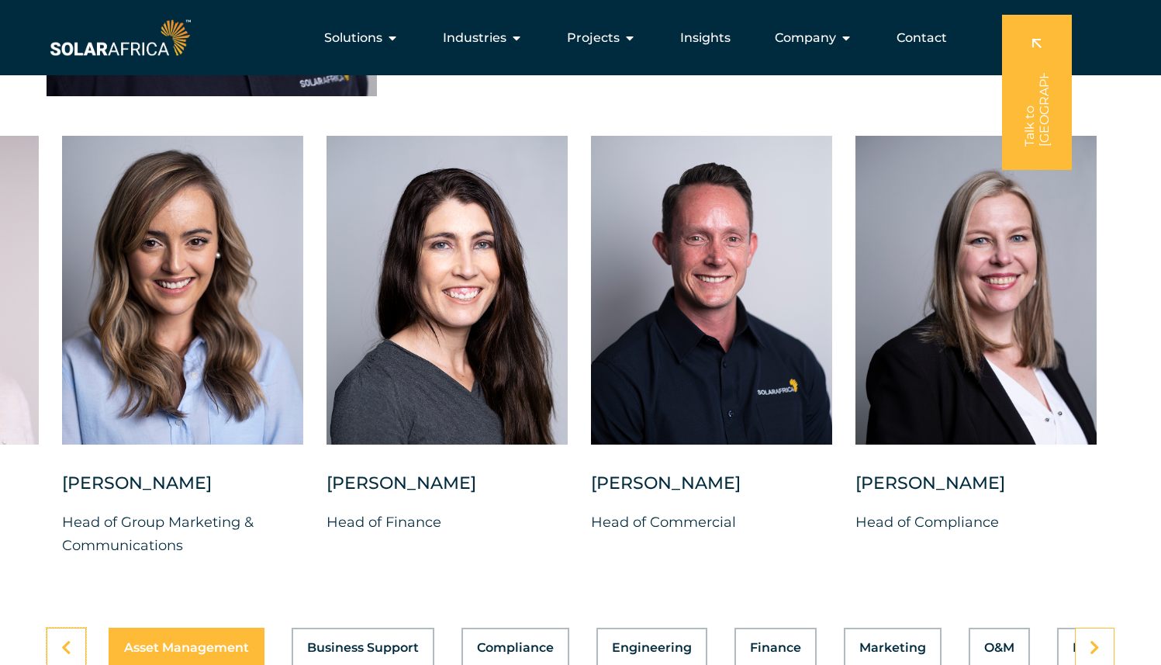
scroll to position [3884, 0]
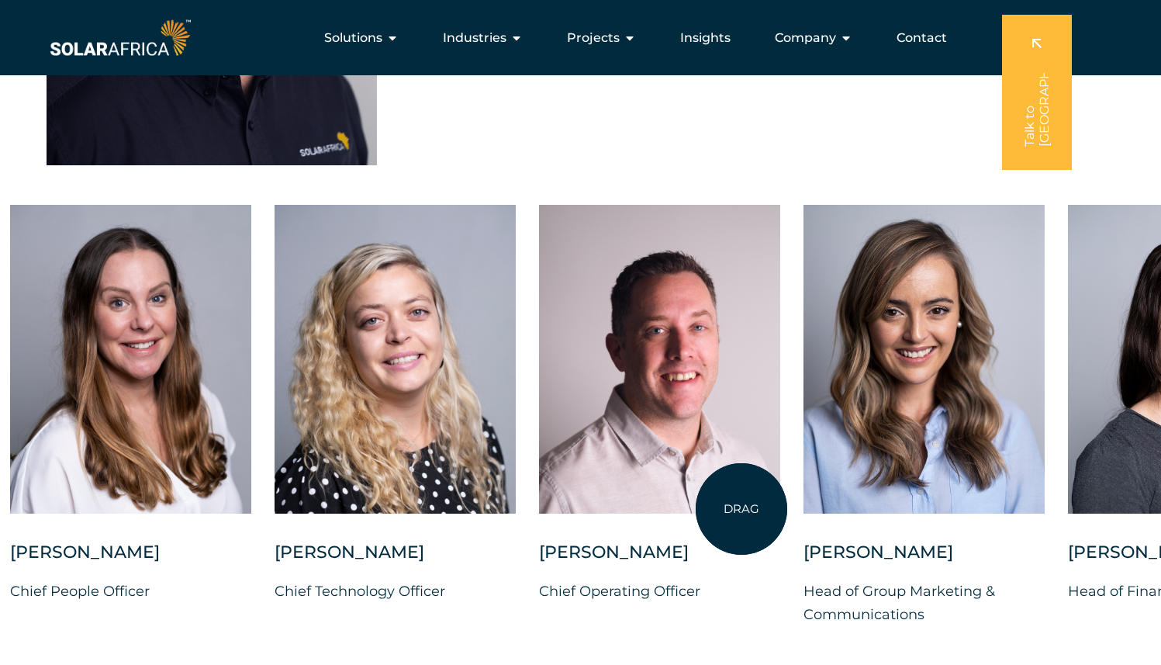
drag, startPoint x: 0, startPoint y: 332, endPoint x: 773, endPoint y: 525, distance: 796.6
click at [773, 525] on div at bounding box center [659, 373] width 241 height 336
